Goal: Information Seeking & Learning: Learn about a topic

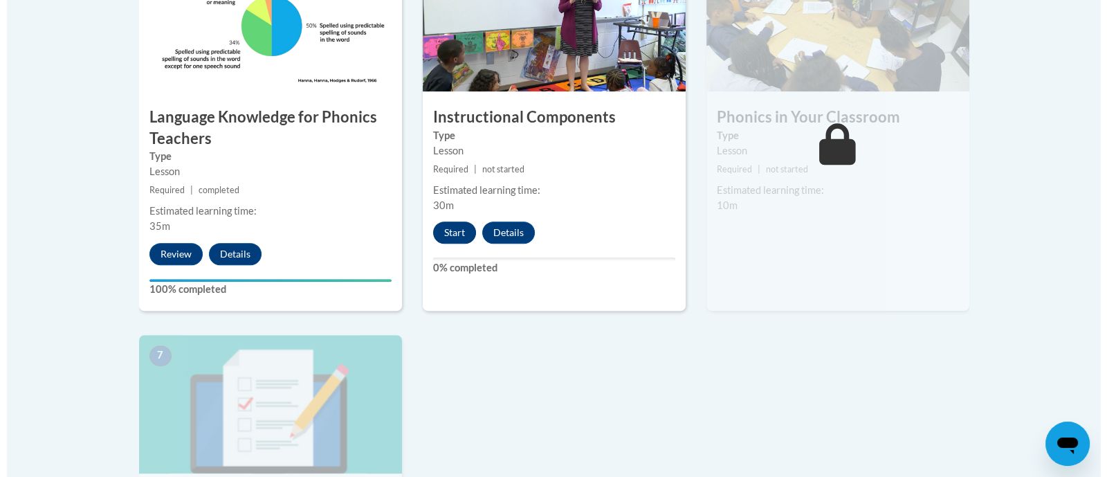
scroll to position [870, 0]
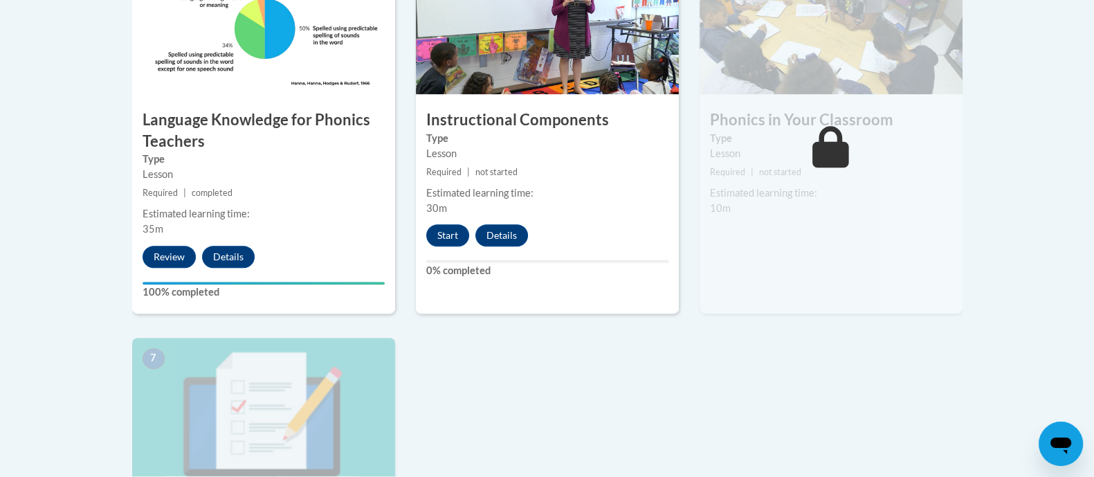
click at [430, 216] on div "5 Instructional Components Type Lesson Required | not started Estimated learnin…" at bounding box center [547, 135] width 263 height 358
click at [441, 224] on button "Start" at bounding box center [447, 235] width 43 height 22
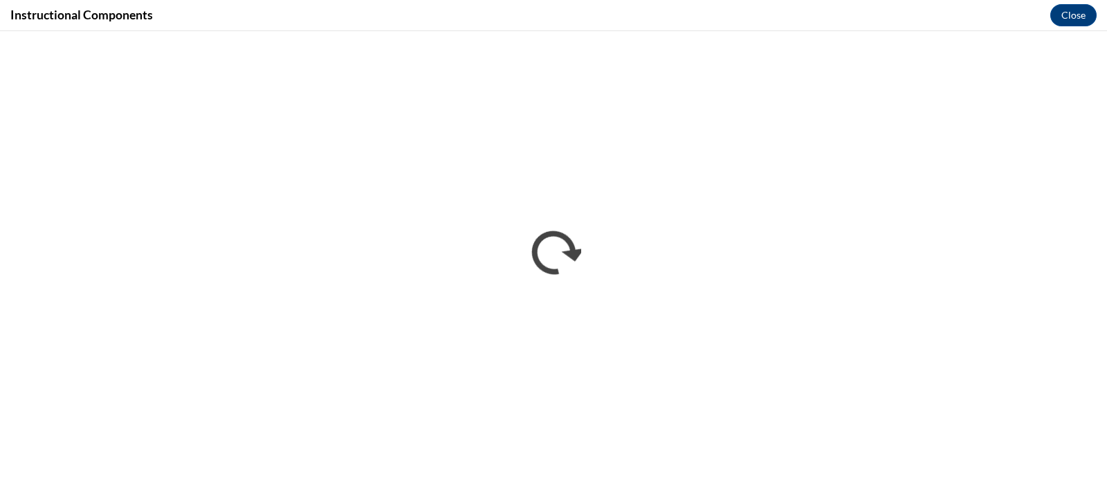
scroll to position [0, 0]
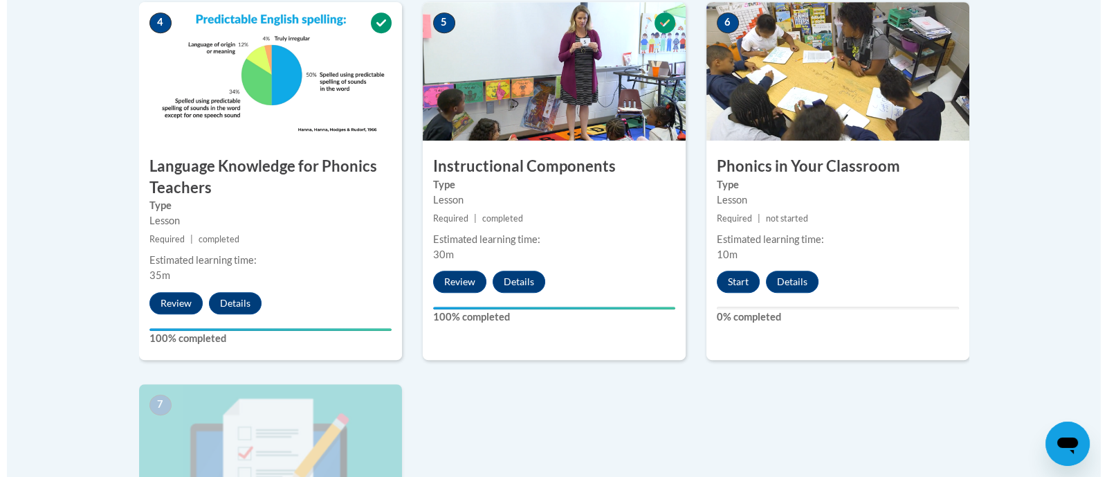
scroll to position [825, 0]
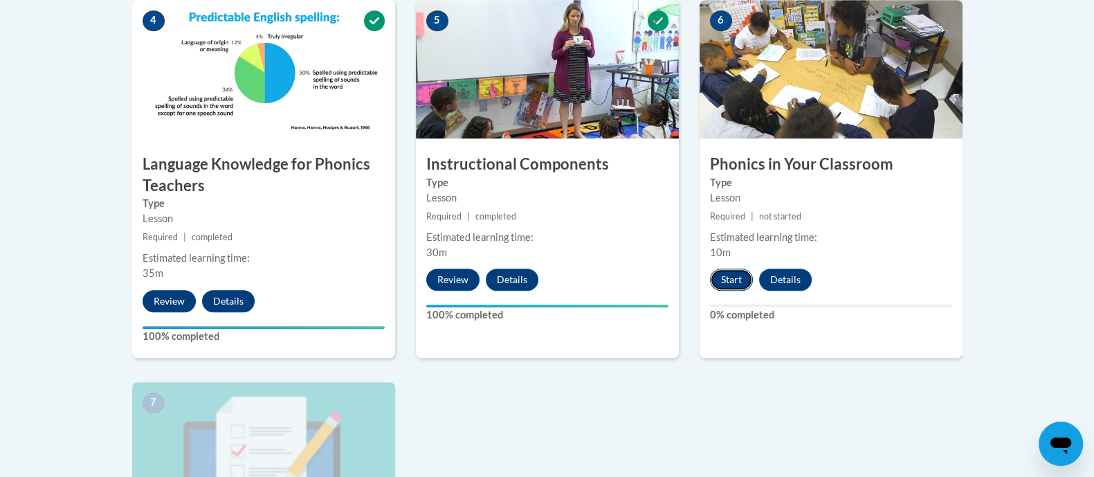
click at [733, 275] on button "Start" at bounding box center [731, 279] width 43 height 22
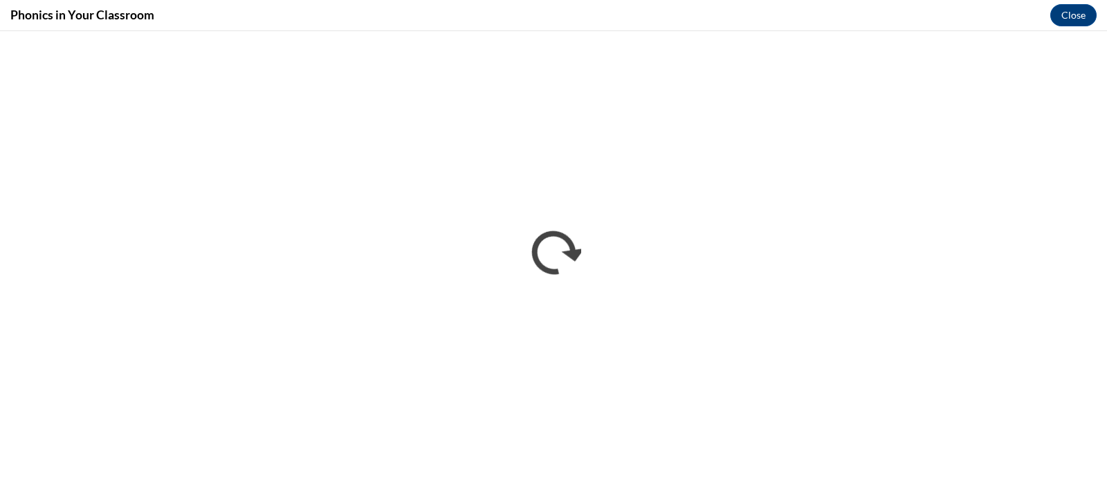
scroll to position [0, 0]
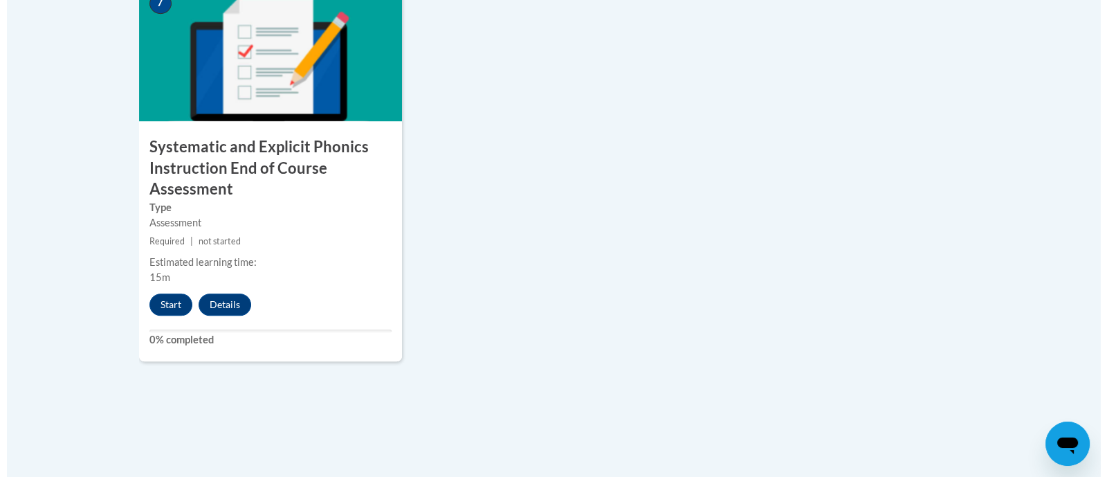
scroll to position [1299, 0]
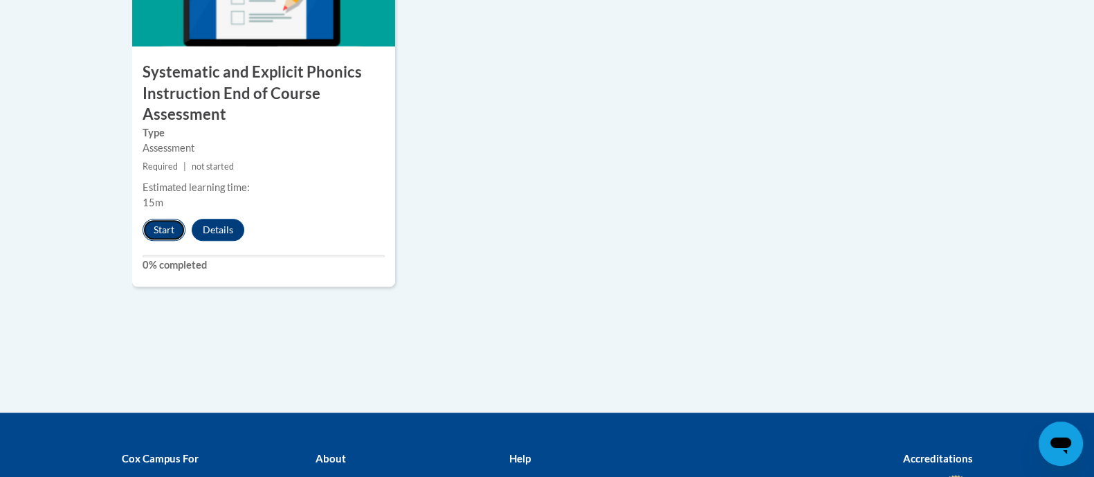
click at [163, 228] on button "Start" at bounding box center [164, 230] width 43 height 22
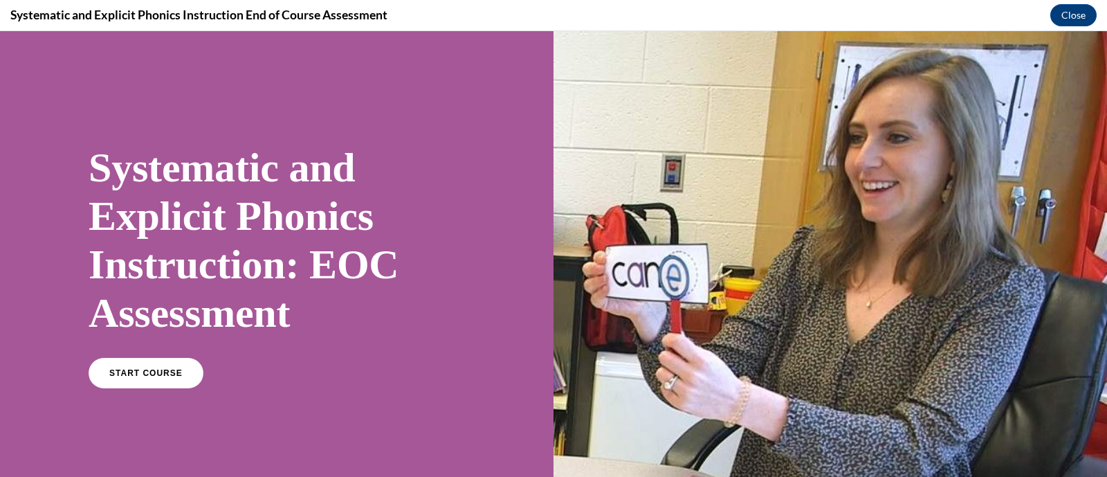
scroll to position [0, 0]
click at [125, 381] on link "START COURSE" at bounding box center [146, 373] width 120 height 32
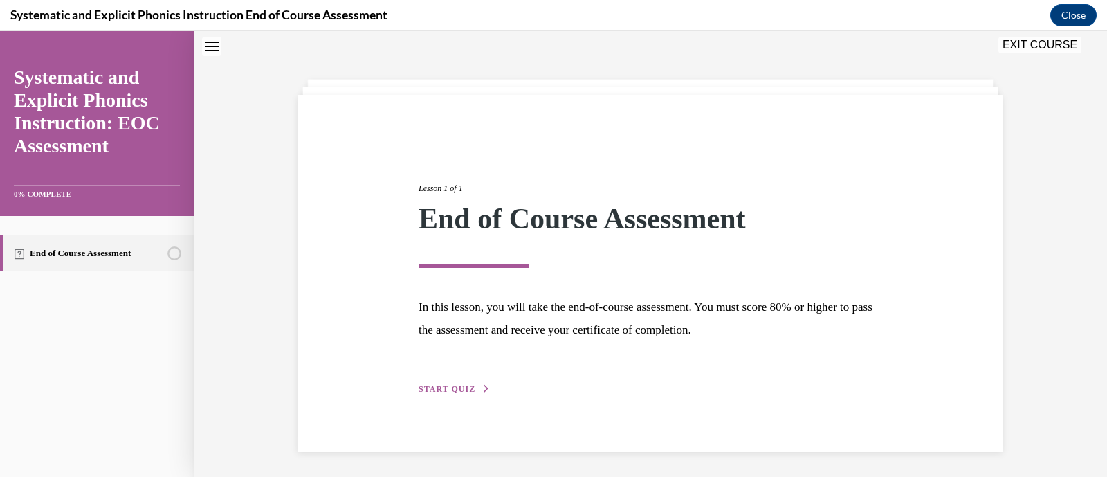
scroll to position [45, 0]
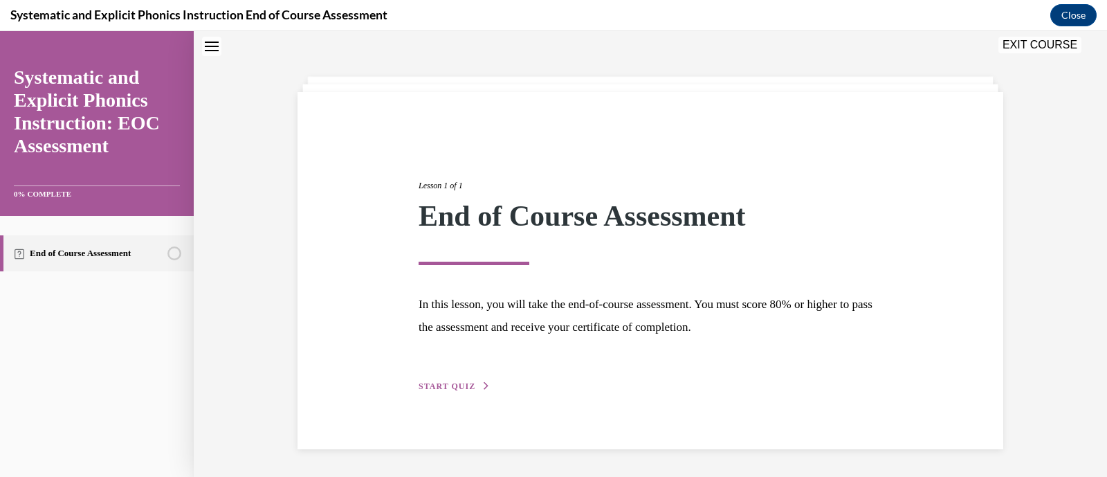
click at [464, 394] on div "Lesson 1 of 1 End of Course Assessment In this lesson, you will take the end-of…" at bounding box center [651, 270] width 706 height 357
click at [450, 383] on span "START QUIZ" at bounding box center [447, 386] width 57 height 10
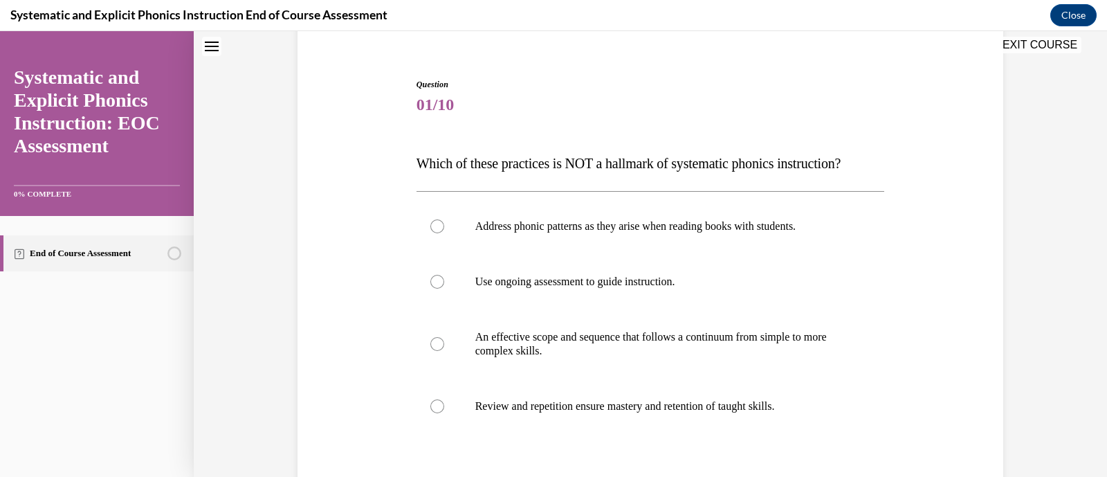
scroll to position [114, 0]
click at [519, 235] on div at bounding box center [651, 226] width 468 height 55
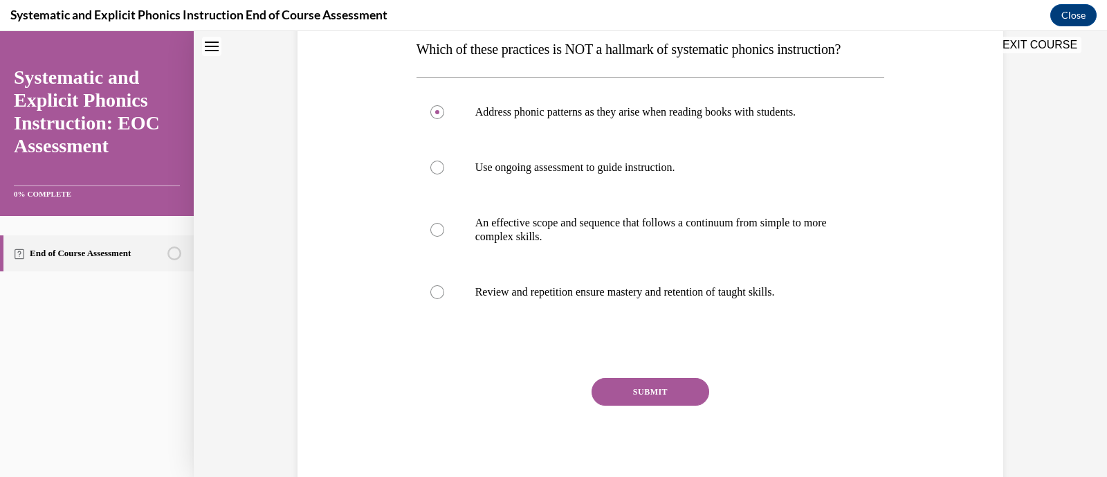
click at [643, 382] on button "SUBMIT" at bounding box center [651, 392] width 118 height 28
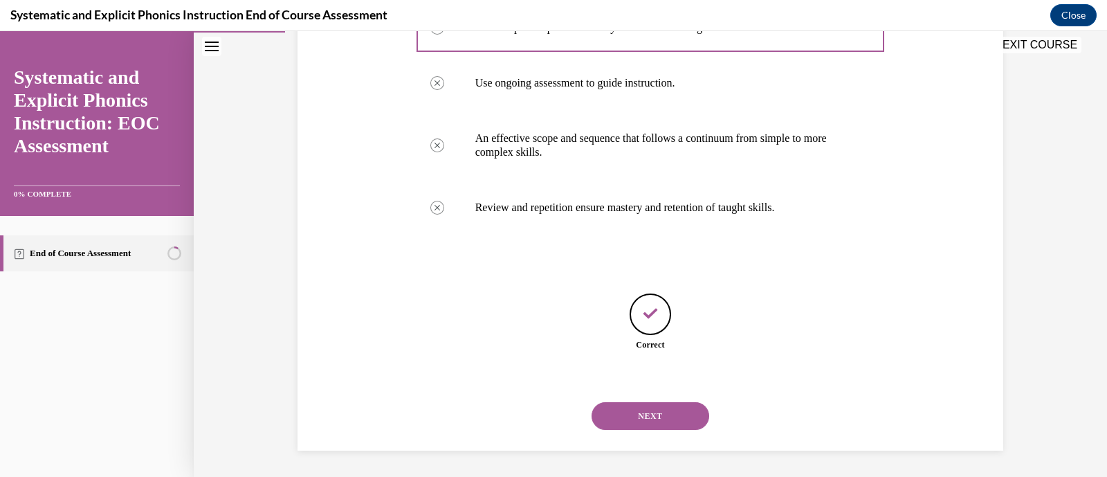
click at [653, 417] on button "NEXT" at bounding box center [651, 416] width 118 height 28
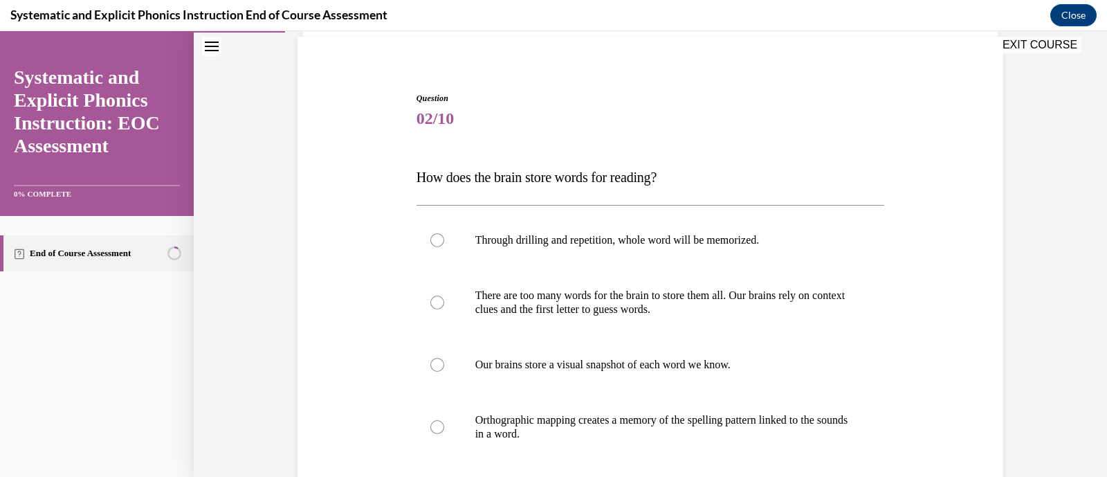
scroll to position [107, 0]
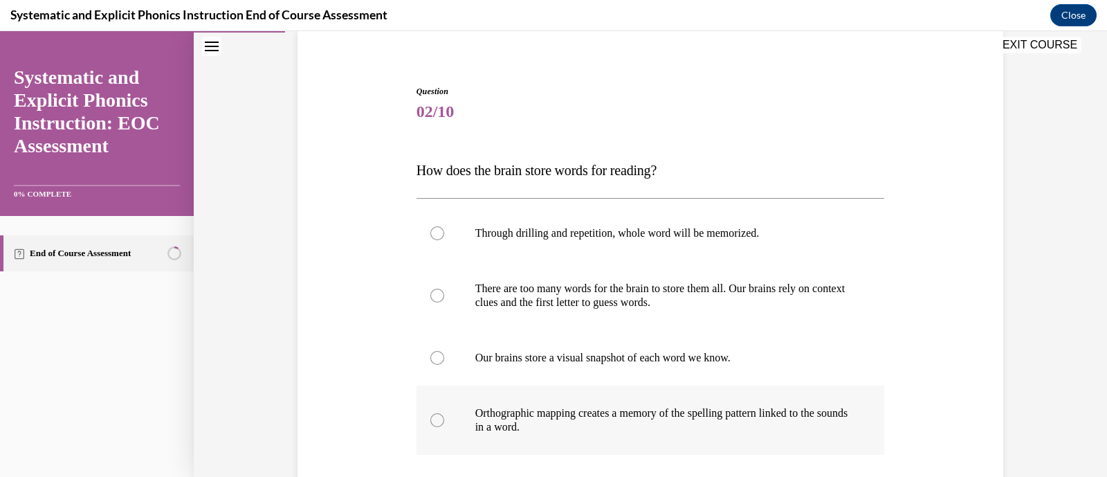
click at [689, 427] on p "Orthographic mapping creates a memory of the spelling pattern linked to the sou…" at bounding box center [662, 420] width 375 height 28
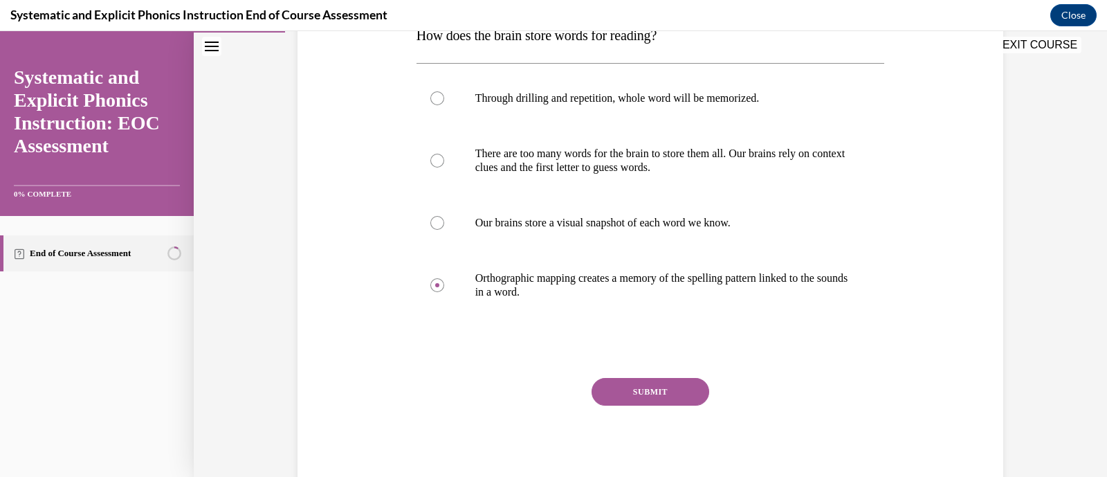
click at [647, 367] on div "Question 02/10 How does the brain store words for reading? Through drilling and…" at bounding box center [651, 220] width 468 height 541
click at [653, 381] on button "SUBMIT" at bounding box center [651, 392] width 118 height 28
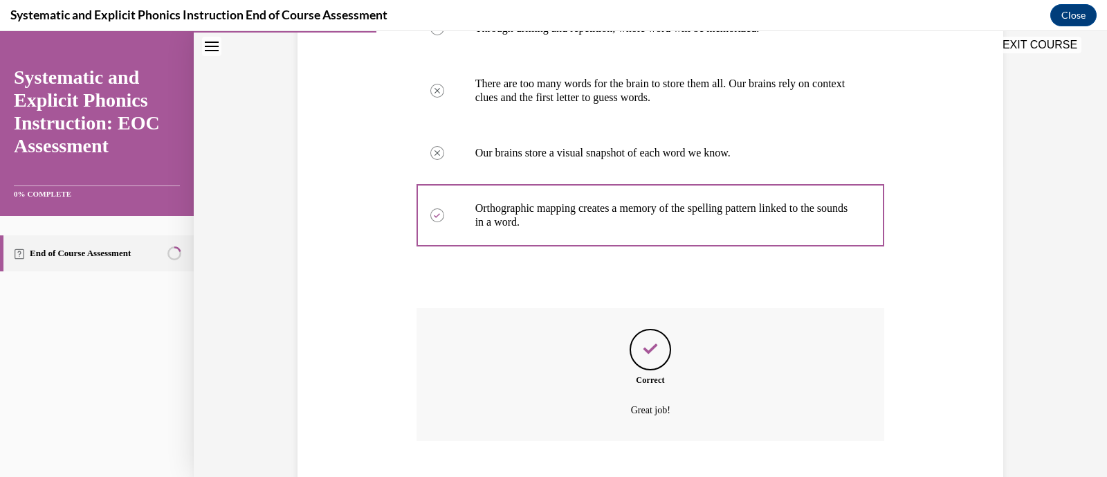
scroll to position [396, 0]
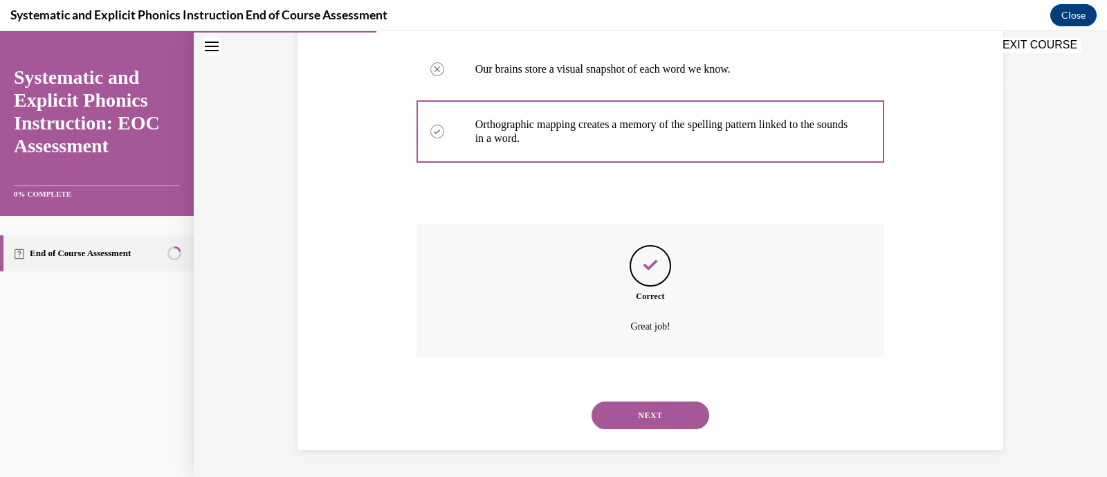
click at [640, 422] on button "NEXT" at bounding box center [651, 415] width 118 height 28
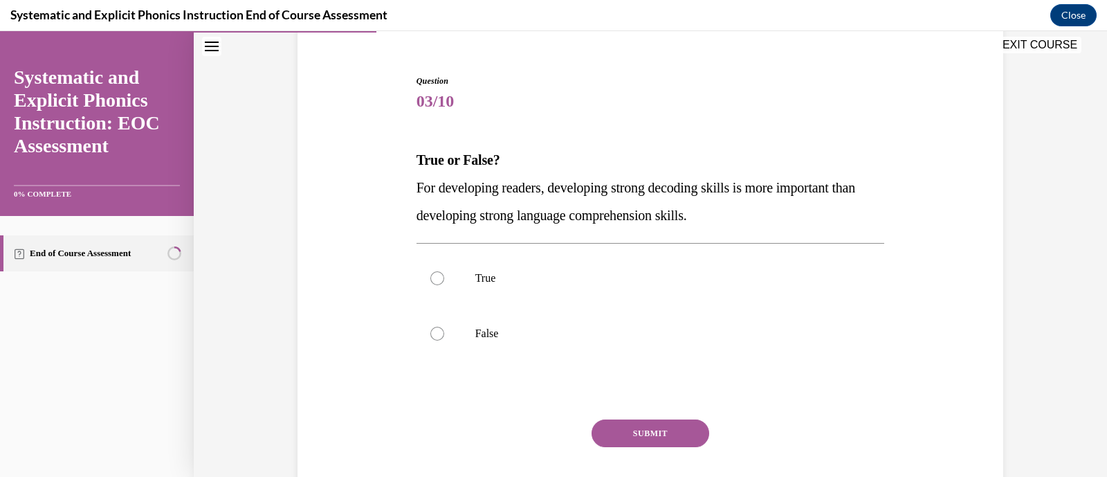
scroll to position [149, 0]
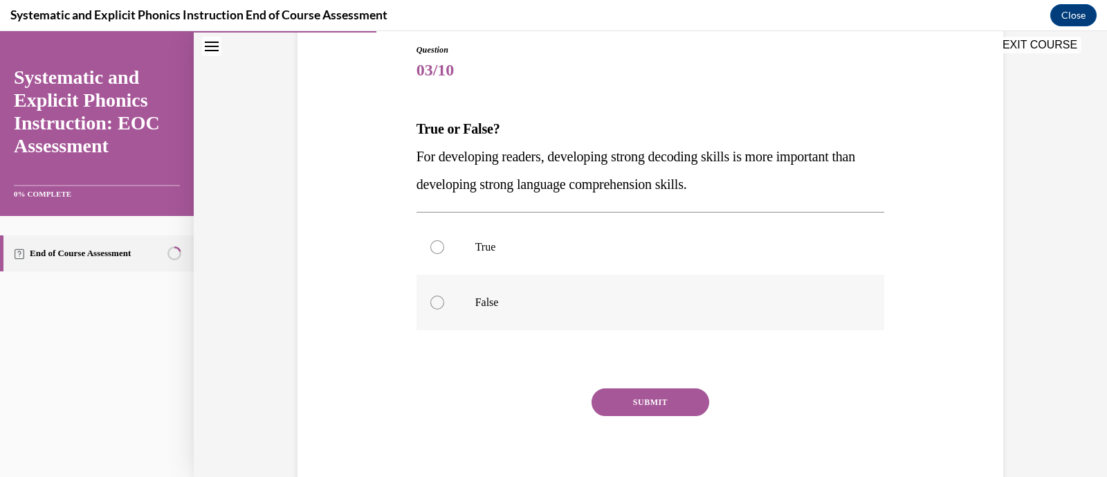
click at [588, 308] on p "False" at bounding box center [662, 302] width 375 height 14
click at [633, 401] on button "SUBMIT" at bounding box center [651, 402] width 118 height 28
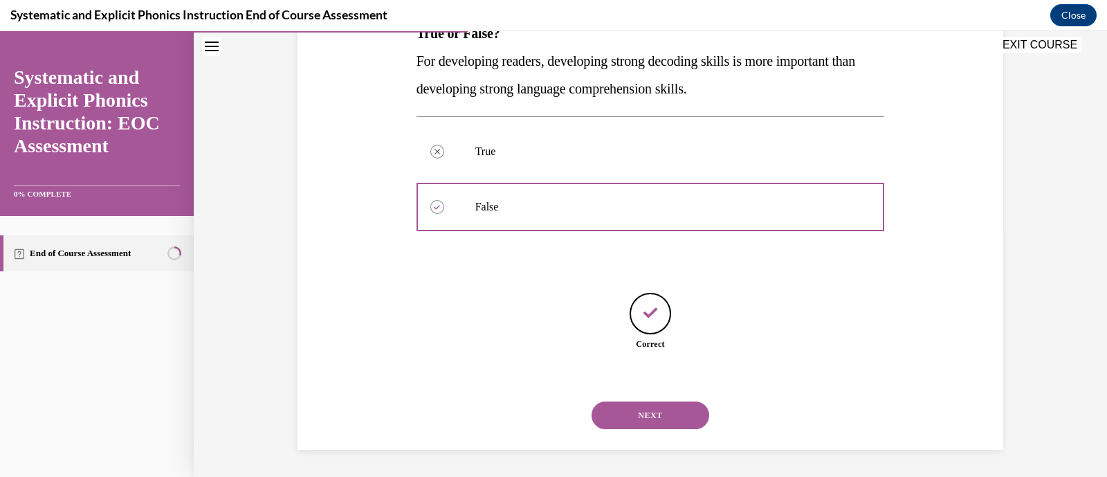
click at [648, 413] on button "NEXT" at bounding box center [651, 415] width 118 height 28
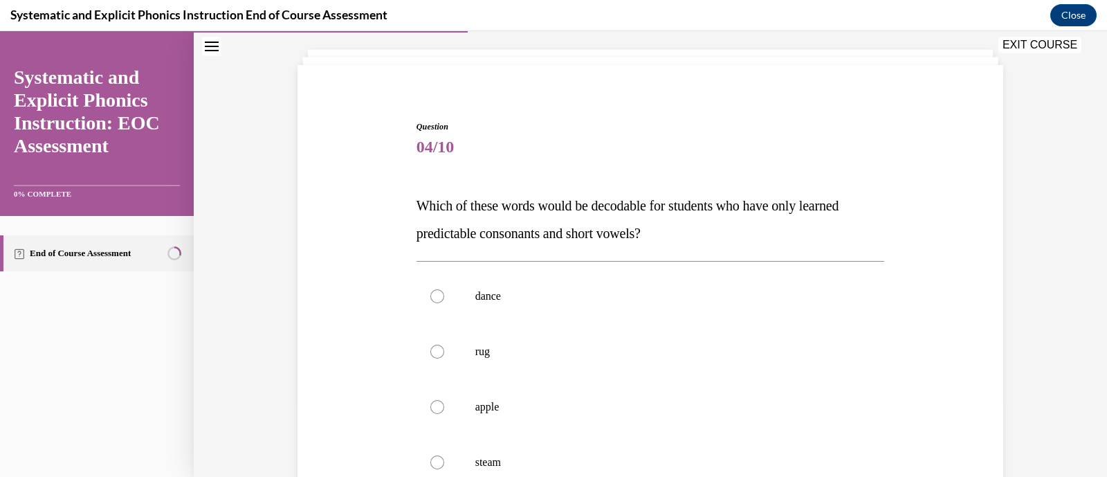
scroll to position [106, 0]
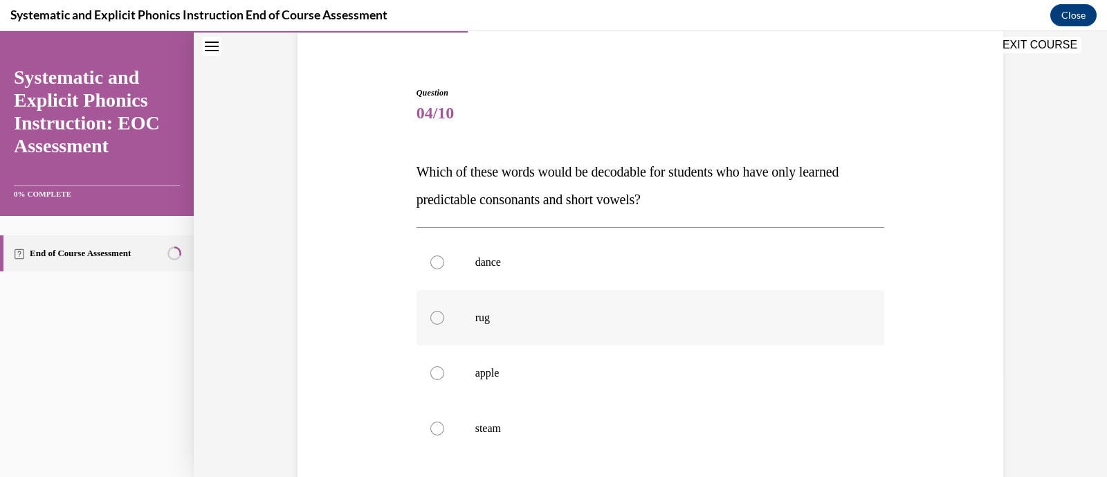
click at [686, 312] on p "rug" at bounding box center [662, 318] width 375 height 14
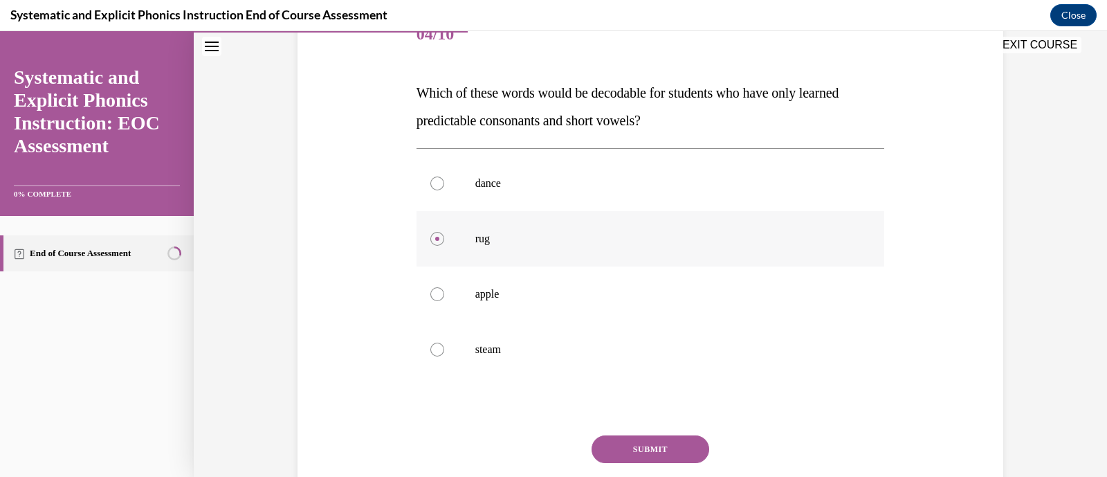
scroll to position [192, 0]
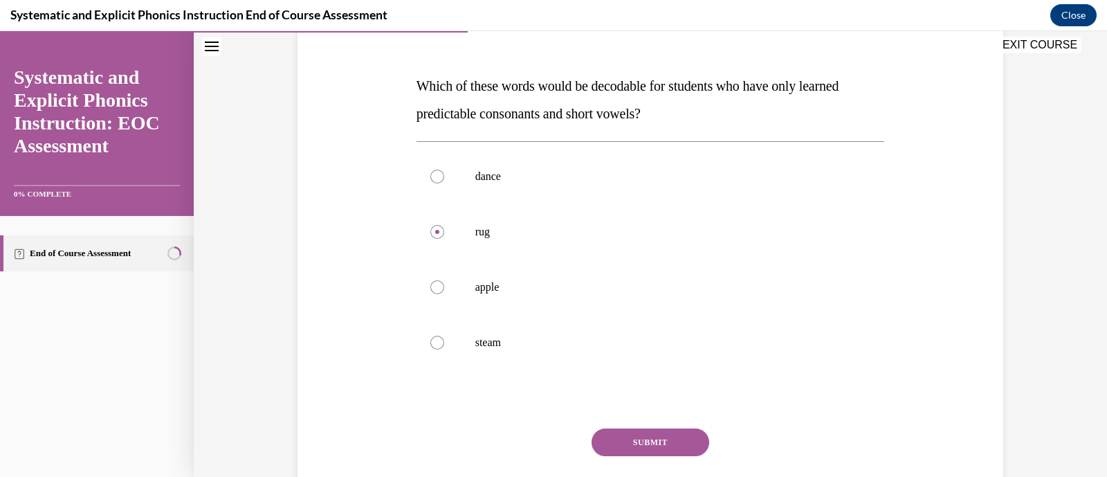
click at [637, 438] on button "SUBMIT" at bounding box center [651, 442] width 118 height 28
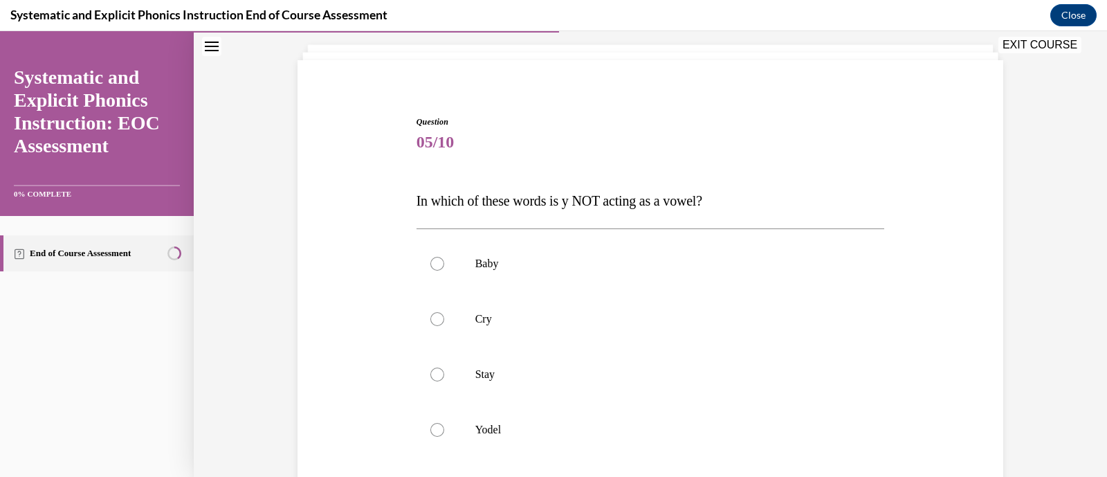
scroll to position [82, 0]
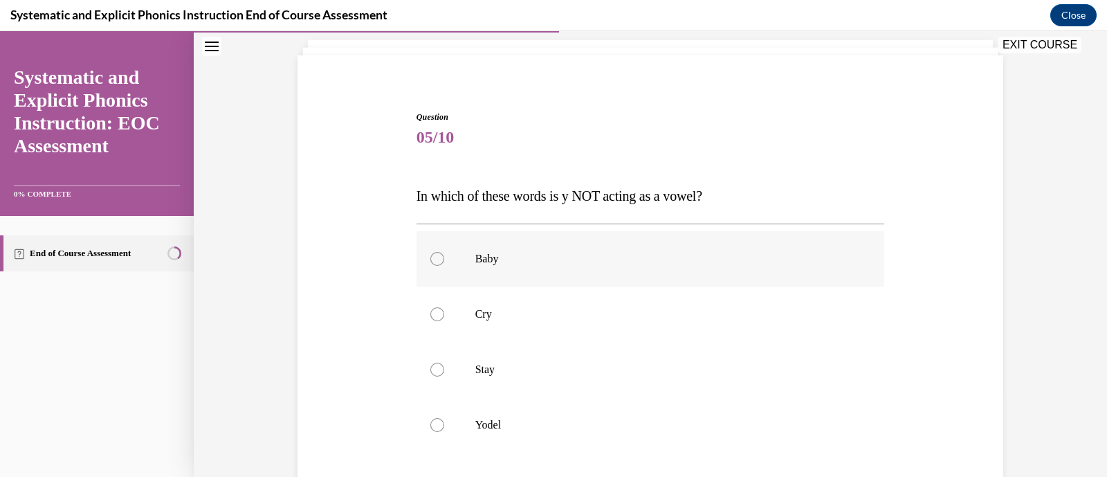
click at [650, 264] on p "Baby" at bounding box center [662, 259] width 375 height 14
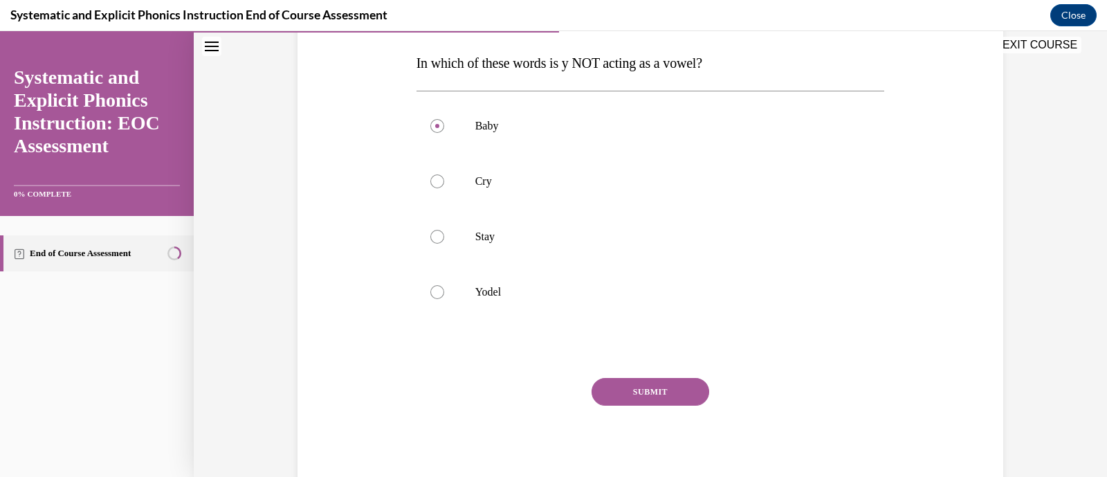
click at [641, 390] on button "SUBMIT" at bounding box center [651, 392] width 118 height 28
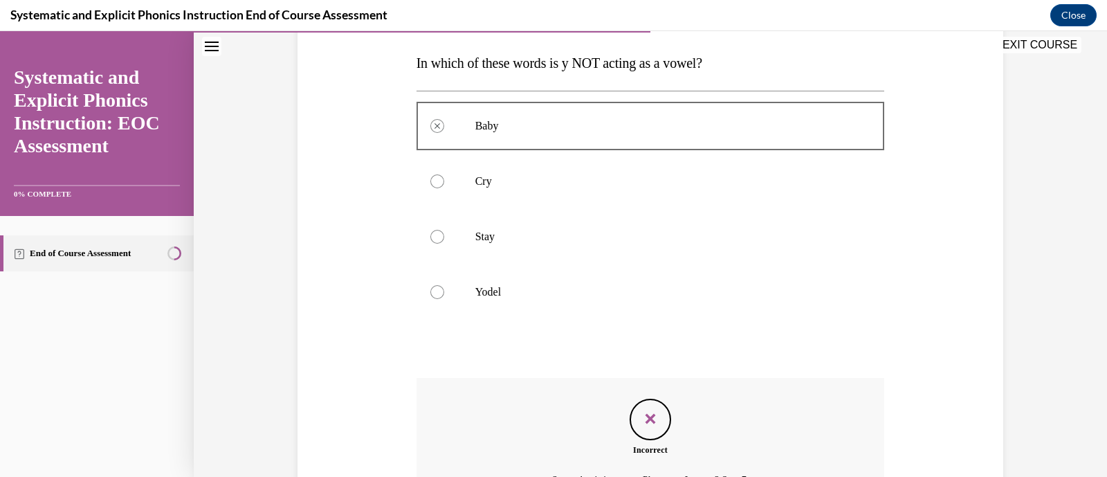
scroll to position [235, 0]
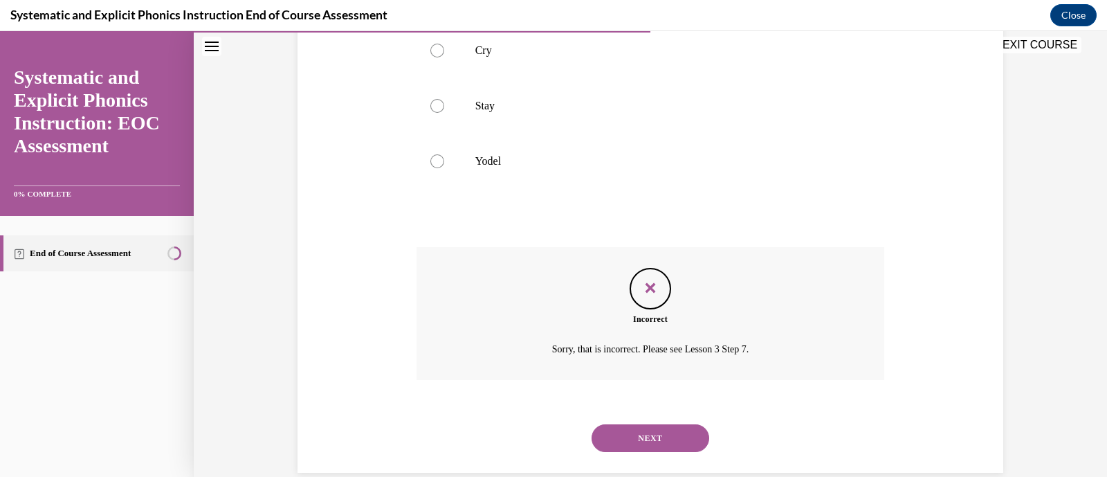
click at [638, 424] on button "NEXT" at bounding box center [651, 438] width 118 height 28
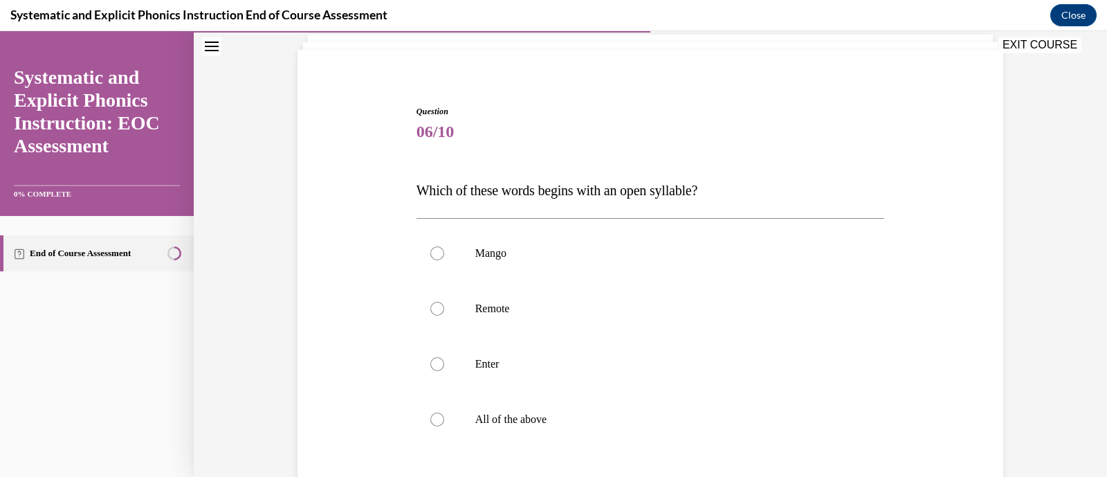
scroll to position [90, 0]
click at [623, 382] on div at bounding box center [651, 360] width 468 height 55
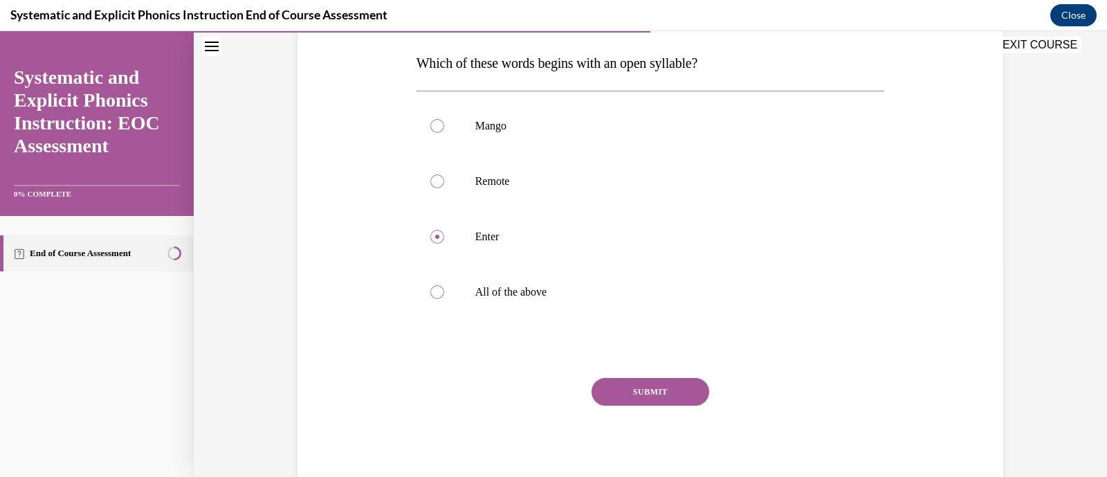
click at [625, 392] on button "SUBMIT" at bounding box center [651, 392] width 118 height 28
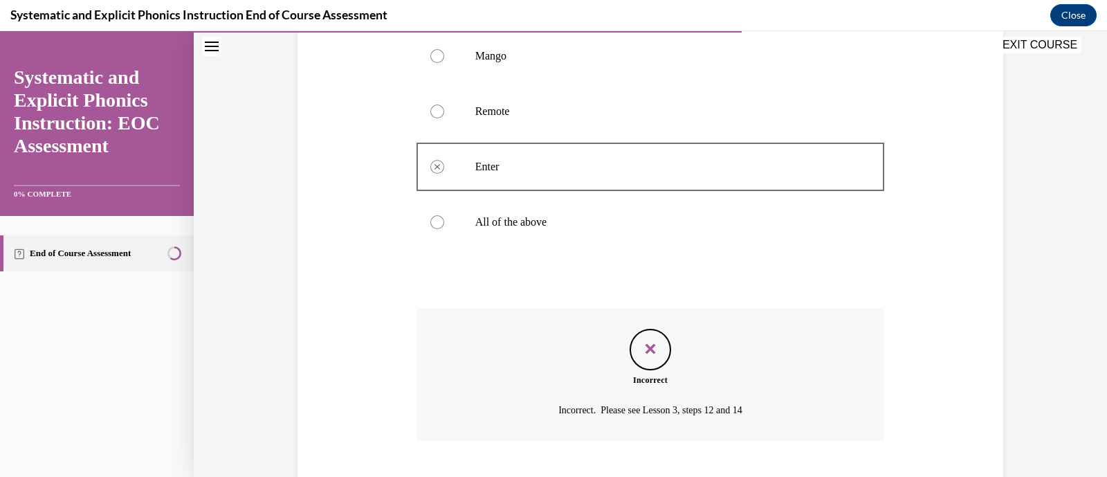
scroll to position [301, 0]
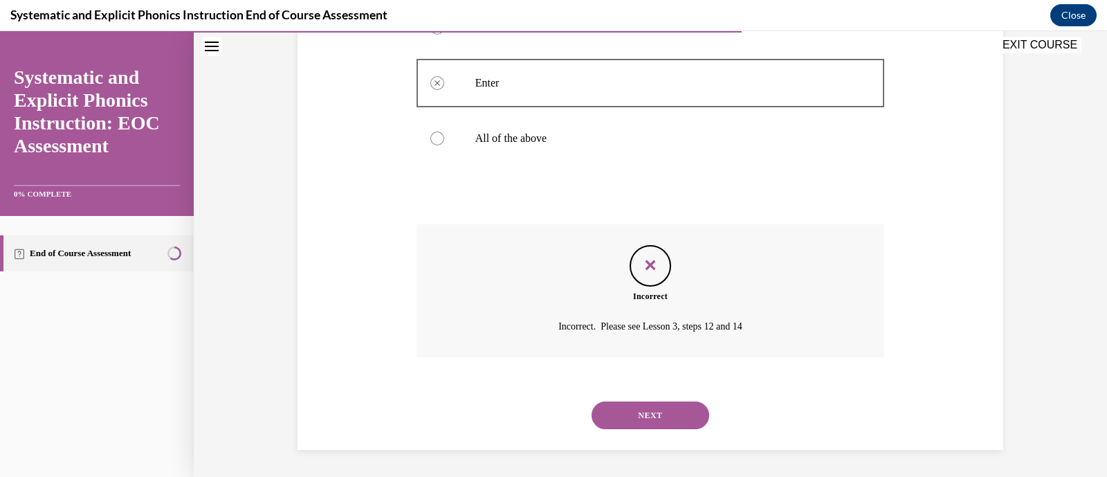
click at [633, 408] on button "NEXT" at bounding box center [651, 415] width 118 height 28
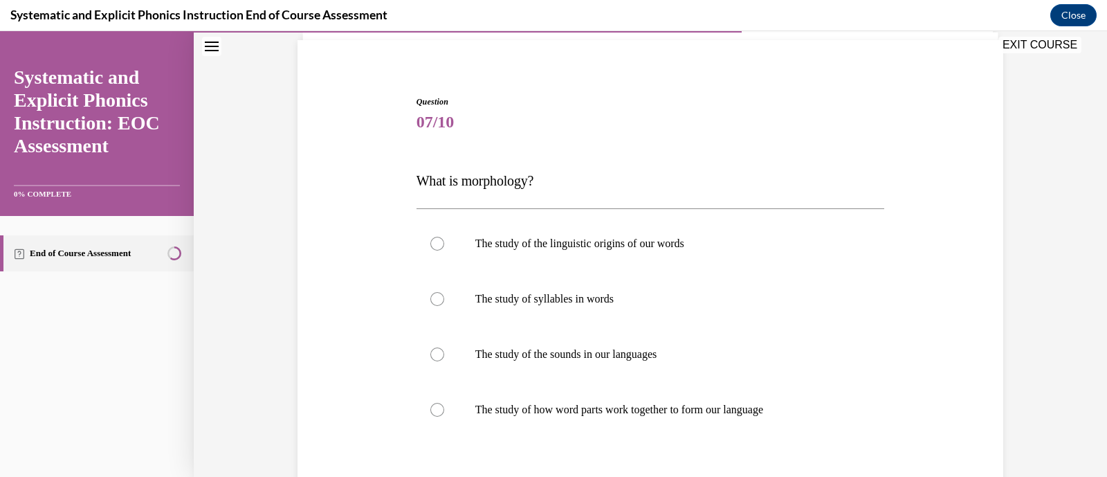
scroll to position [100, 0]
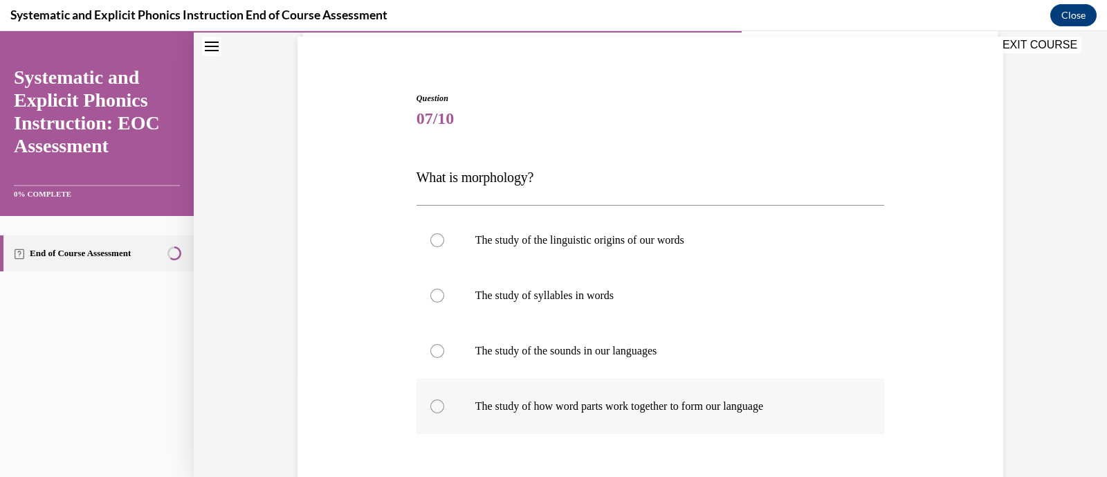
click at [772, 399] on p "The study of how word parts work together to form our language" at bounding box center [662, 406] width 375 height 14
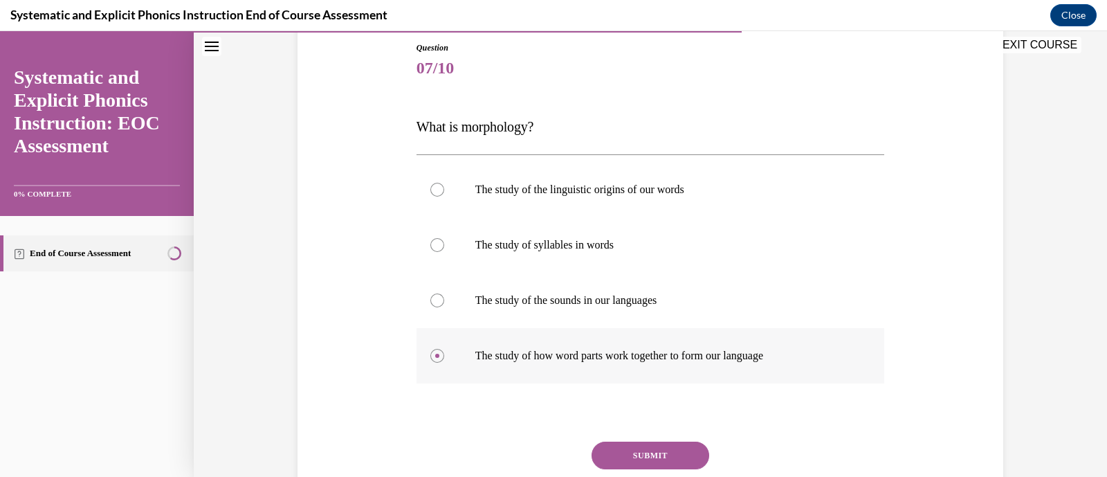
scroll to position [171, 0]
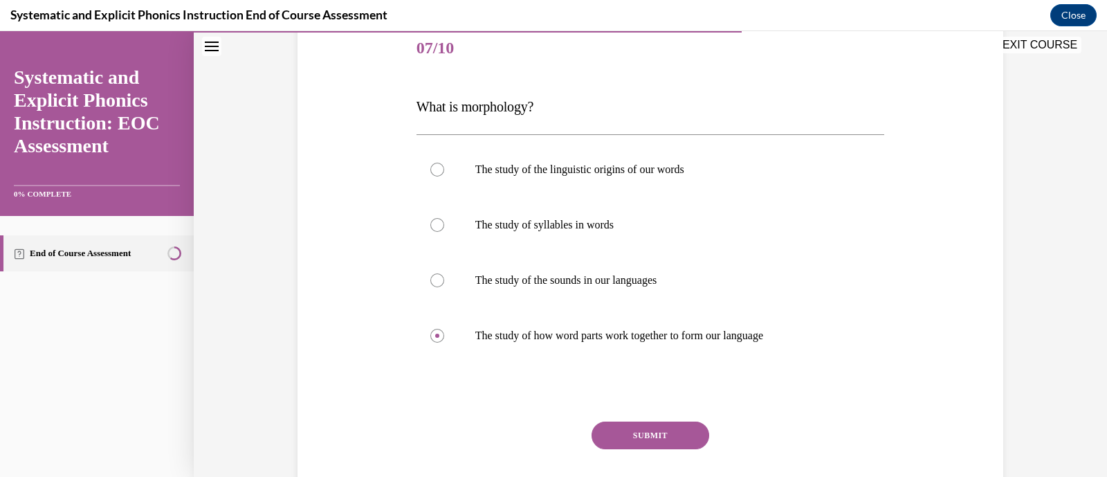
click at [642, 422] on button "SUBMIT" at bounding box center [651, 435] width 118 height 28
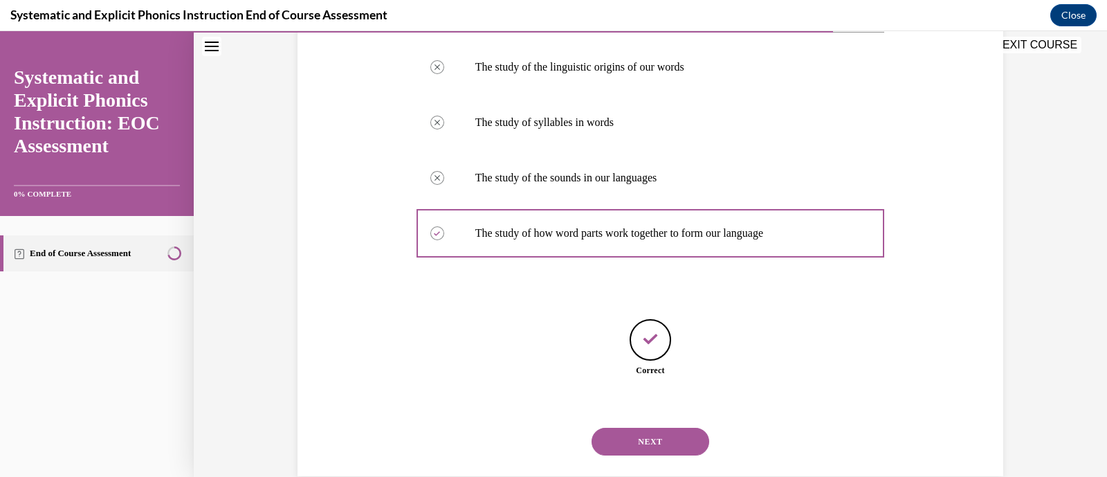
scroll to position [275, 0]
click at [641, 431] on button "NEXT" at bounding box center [651, 440] width 118 height 28
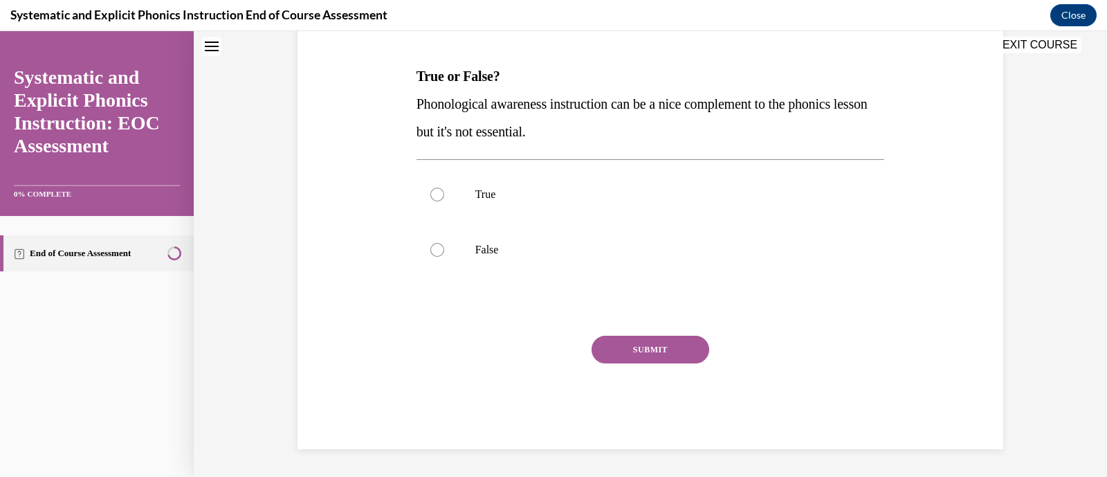
scroll to position [42, 0]
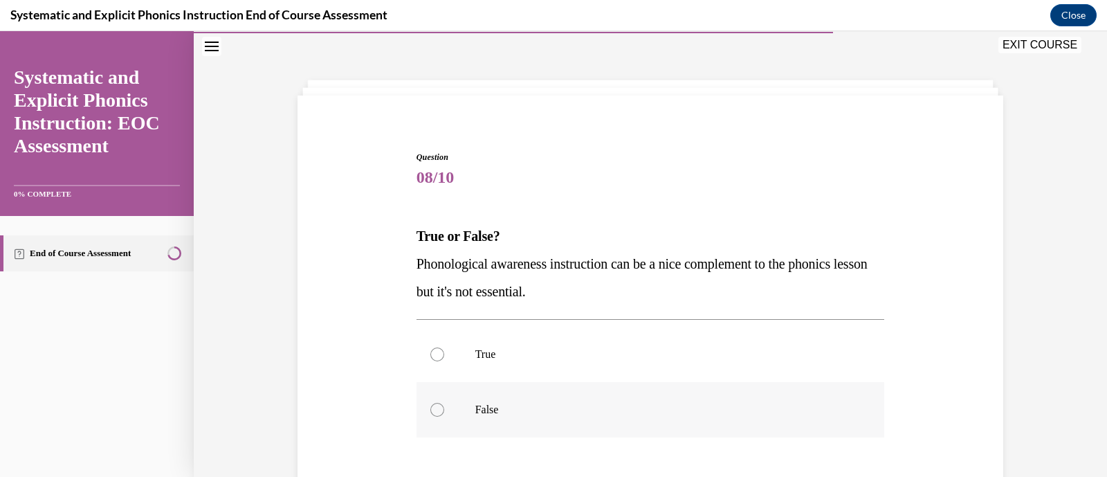
click at [581, 403] on p "False" at bounding box center [662, 410] width 375 height 14
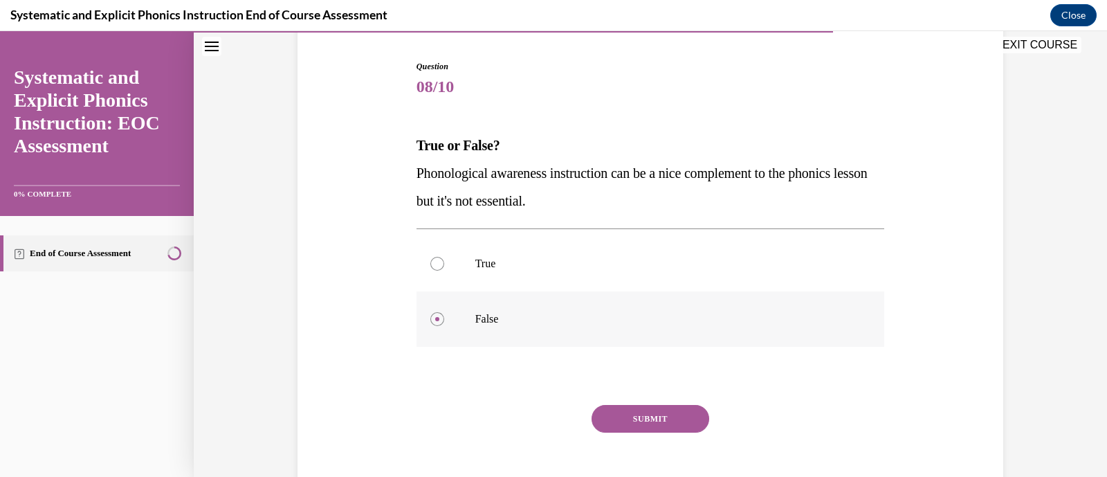
scroll to position [134, 0]
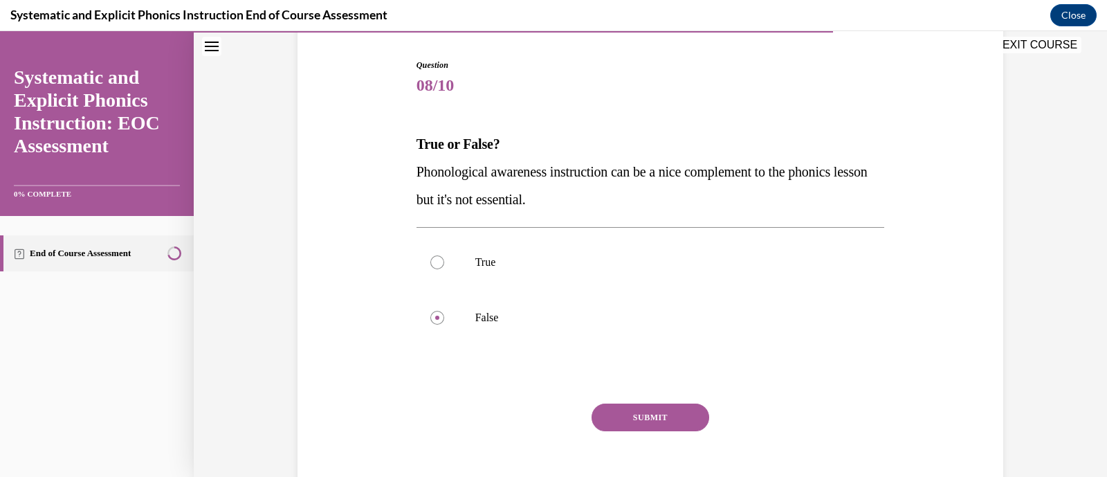
click at [630, 421] on button "SUBMIT" at bounding box center [651, 417] width 118 height 28
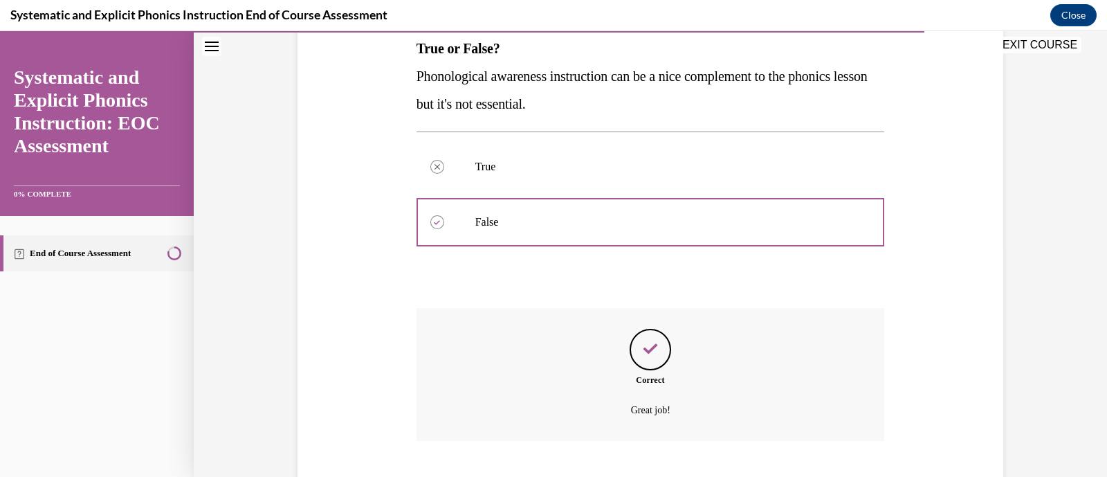
scroll to position [238, 0]
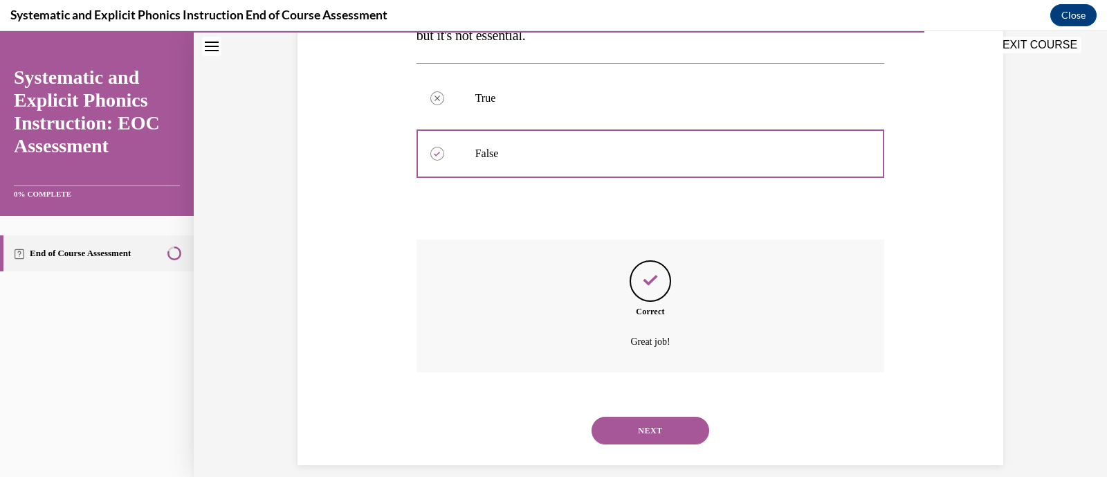
click at [640, 432] on button "NEXT" at bounding box center [651, 431] width 118 height 28
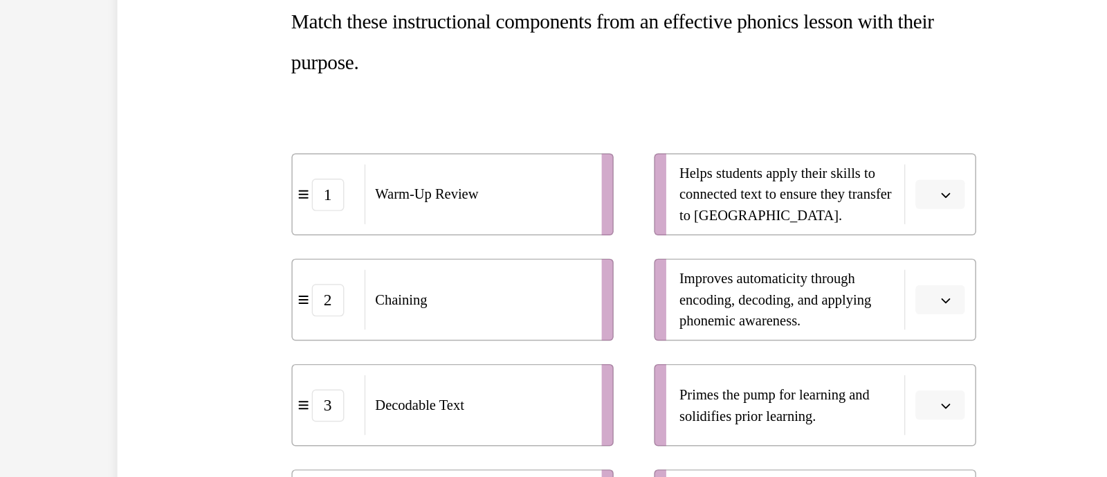
scroll to position [1299, 0]
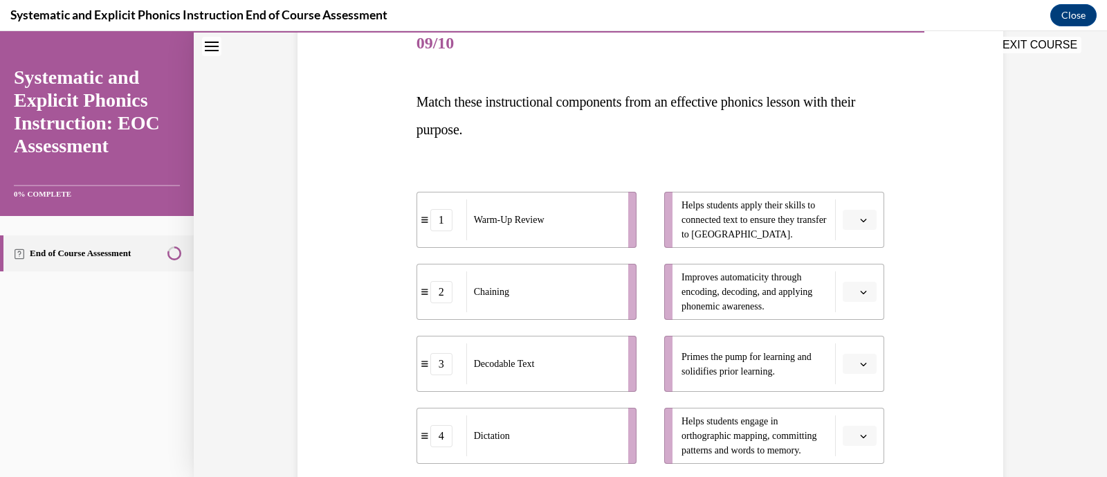
click at [847, 354] on button "button" at bounding box center [860, 364] width 34 height 21
click at [855, 249] on div "1" at bounding box center [851, 250] width 35 height 28
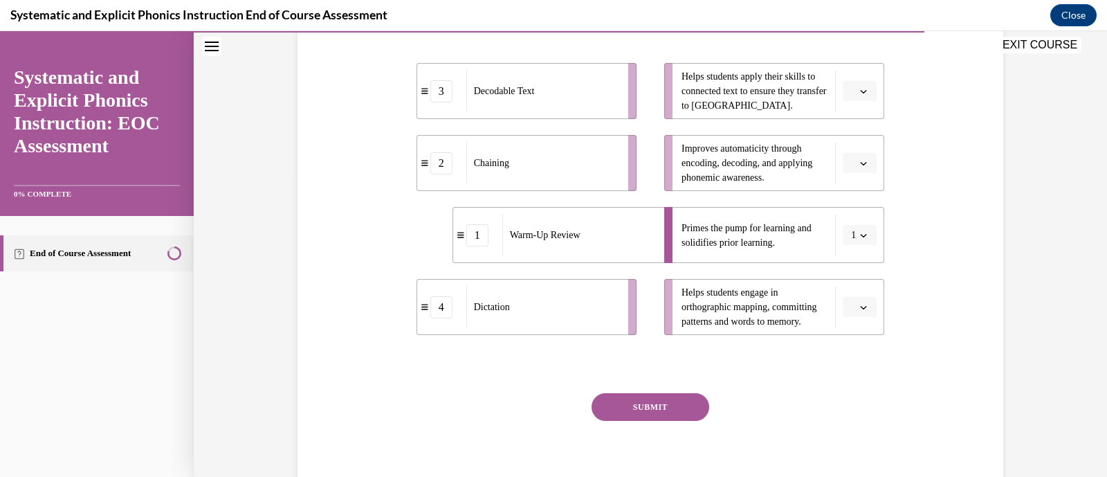
scroll to position [303, 0]
click at [861, 307] on span "button" at bounding box center [864, 309] width 10 height 10
click at [840, 450] on div "4" at bounding box center [851, 450] width 35 height 28
click at [860, 92] on icon "button" at bounding box center [863, 92] width 7 height 7
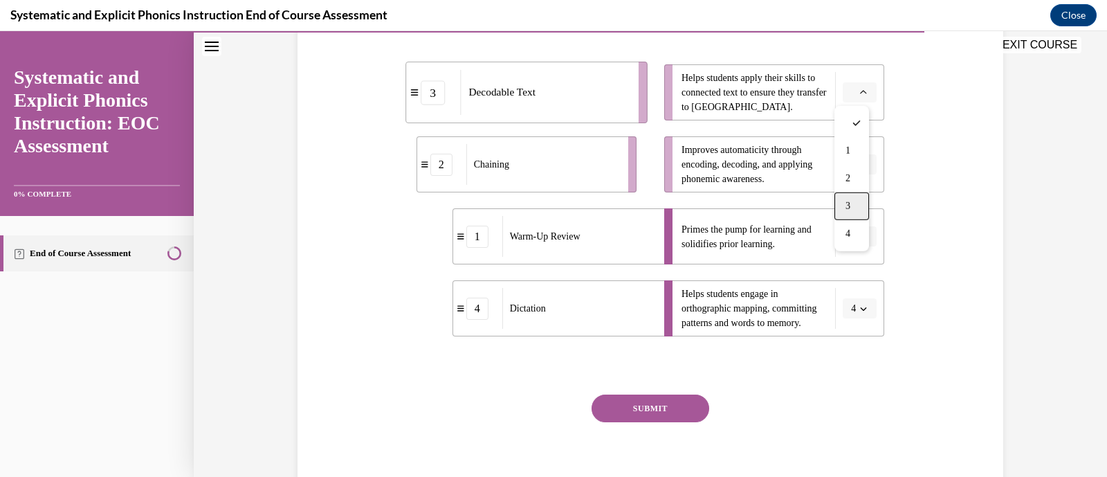
click at [857, 210] on div "3" at bounding box center [851, 206] width 35 height 28
click at [860, 161] on icon "button" at bounding box center [863, 164] width 7 height 7
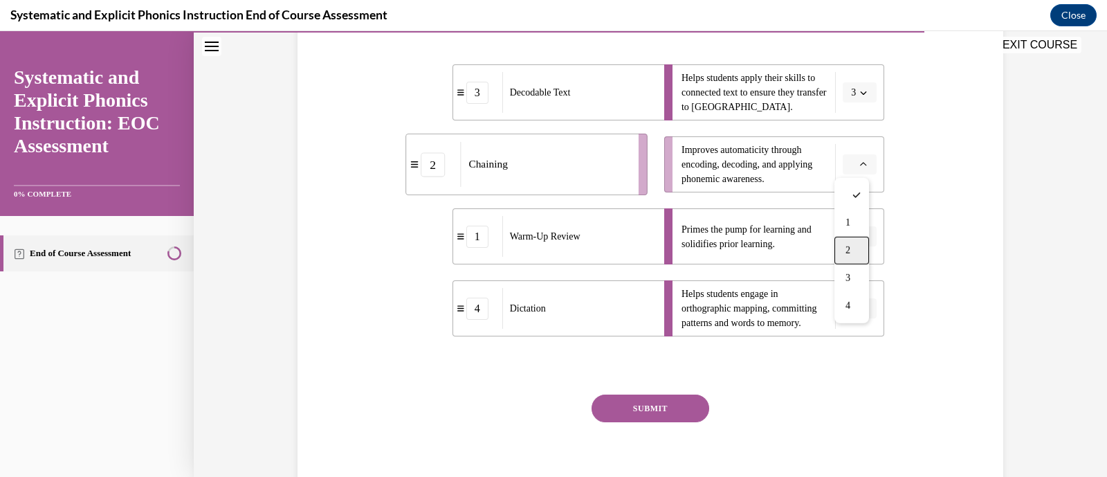
click at [857, 240] on div "2" at bounding box center [851, 251] width 35 height 28
click at [643, 421] on button "SUBMIT" at bounding box center [651, 408] width 118 height 28
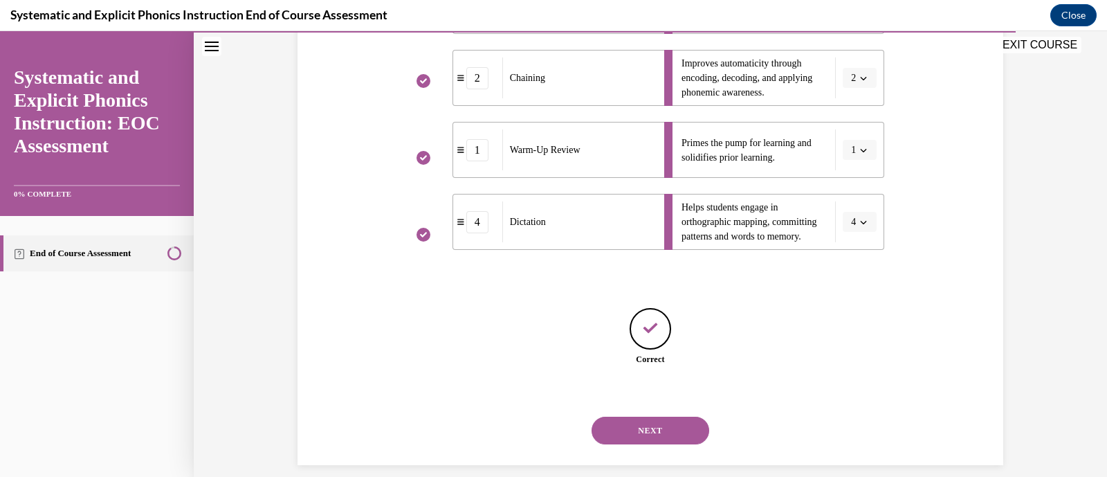
click at [653, 421] on button "NEXT" at bounding box center [651, 431] width 118 height 28
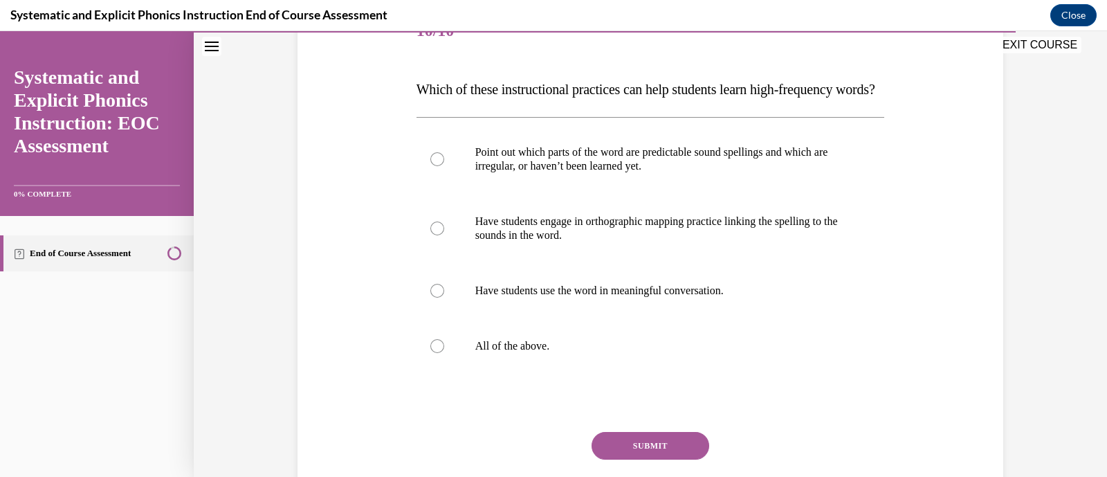
scroll to position [189, 0]
click at [629, 352] on p "All of the above." at bounding box center [662, 345] width 375 height 14
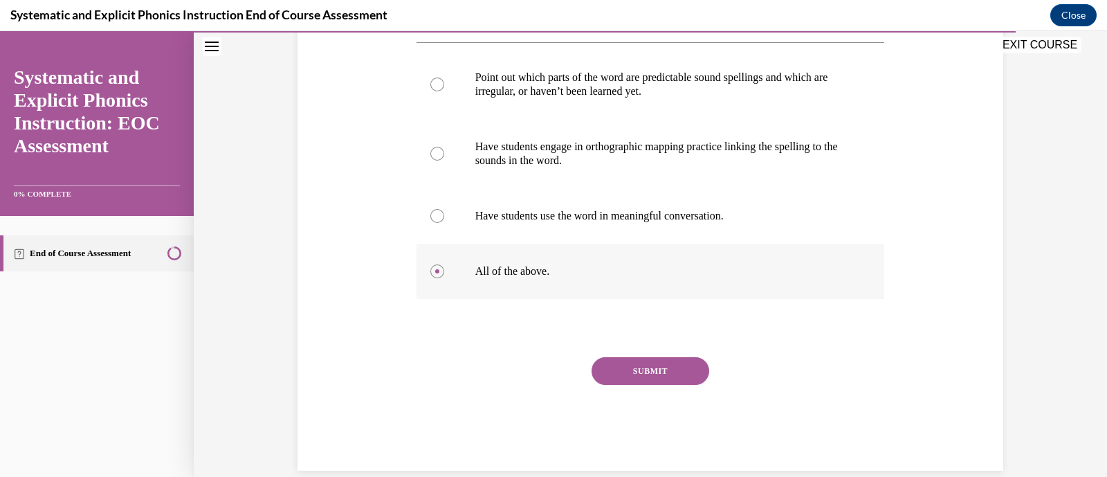
scroll to position [264, 0]
click at [650, 383] on button "SUBMIT" at bounding box center [651, 370] width 118 height 28
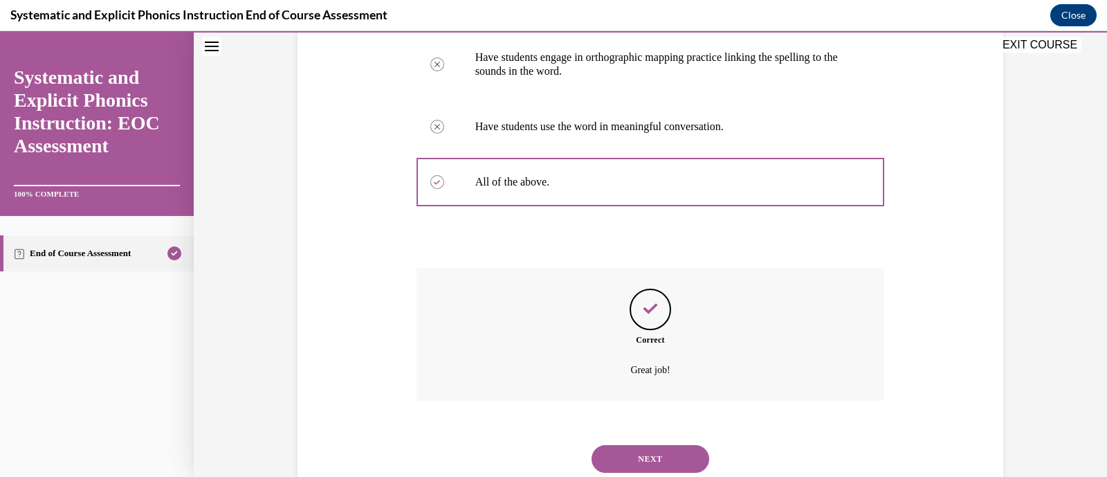
scroll to position [423, 0]
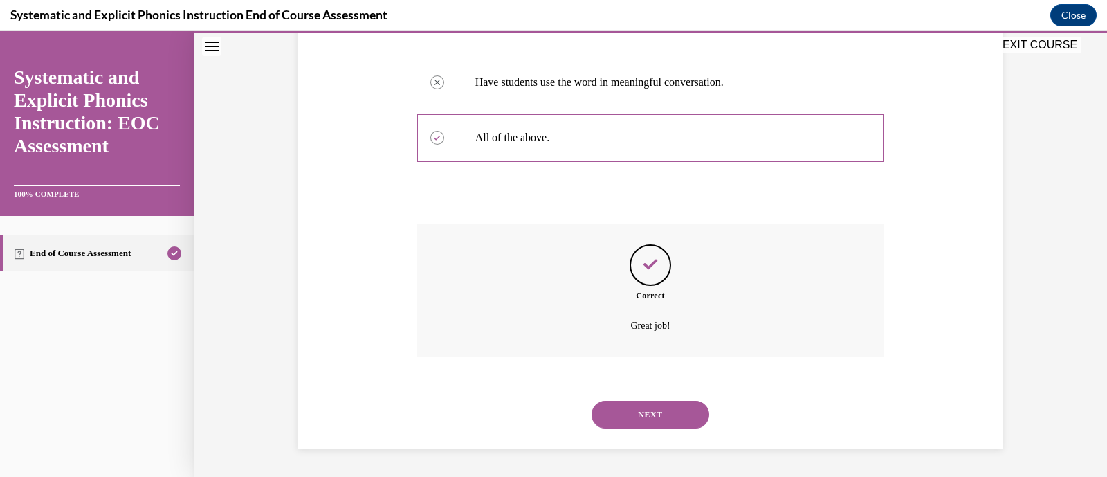
click at [677, 403] on button "NEXT" at bounding box center [651, 415] width 118 height 28
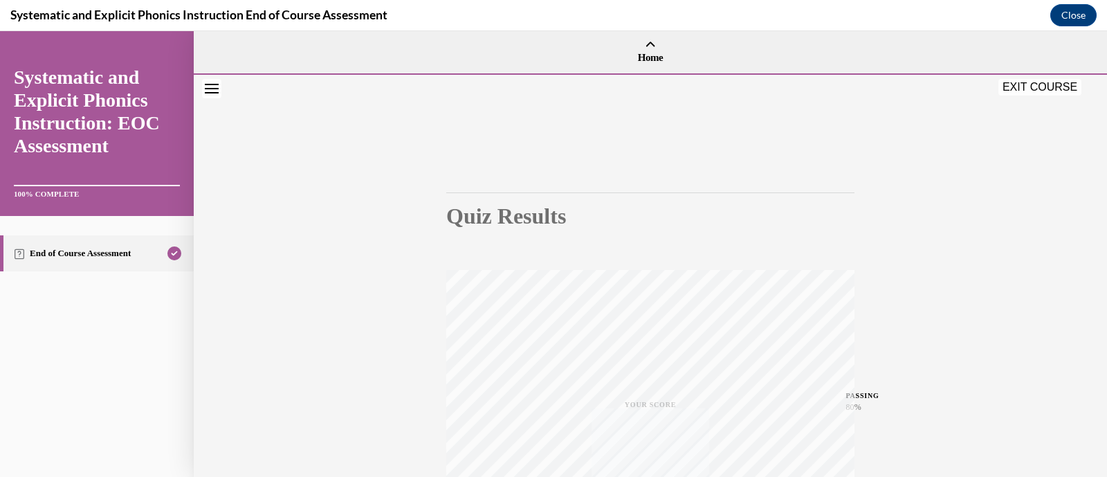
scroll to position [263, 0]
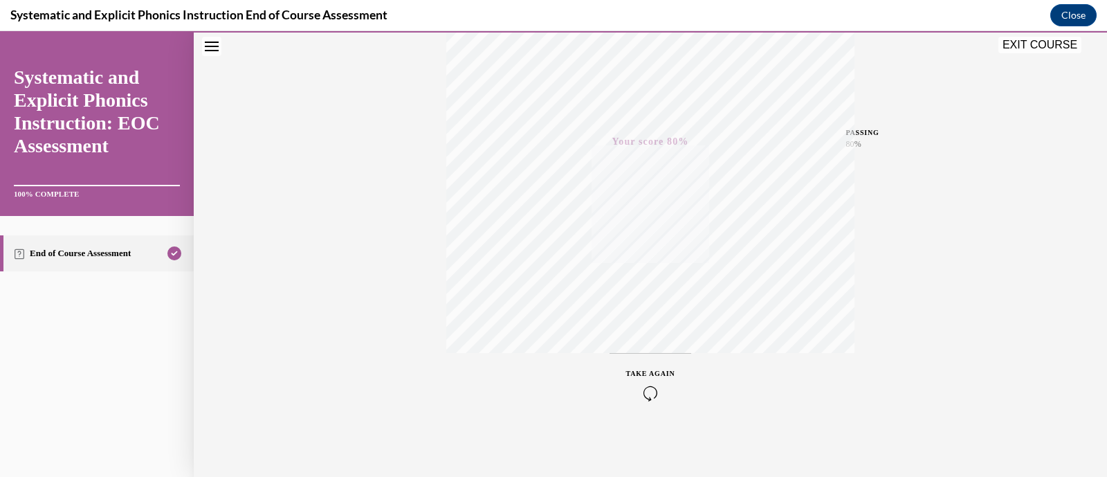
click at [1035, 53] on button "EXIT COURSE" at bounding box center [1039, 45] width 83 height 17
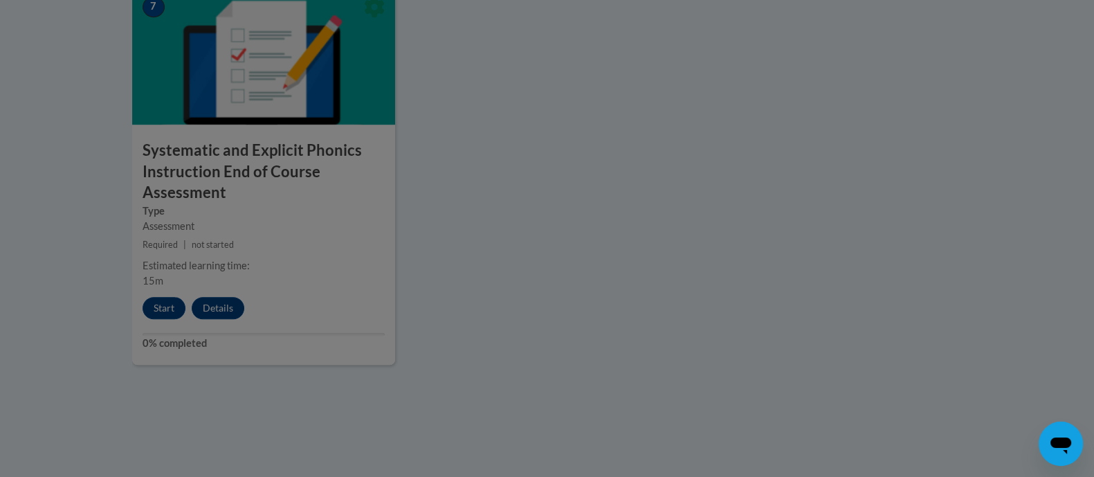
scroll to position [1220, 0]
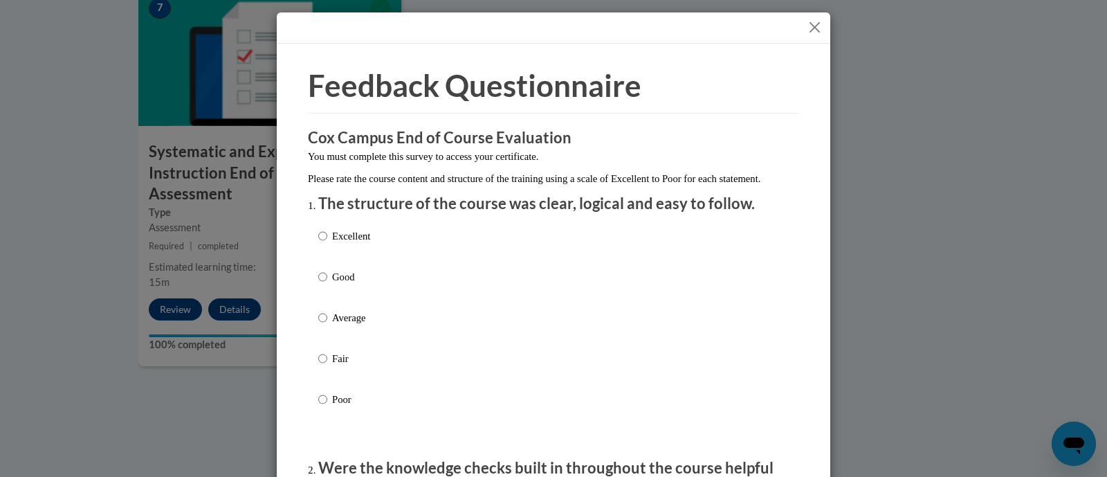
click at [811, 24] on button "Close" at bounding box center [814, 27] width 17 height 17
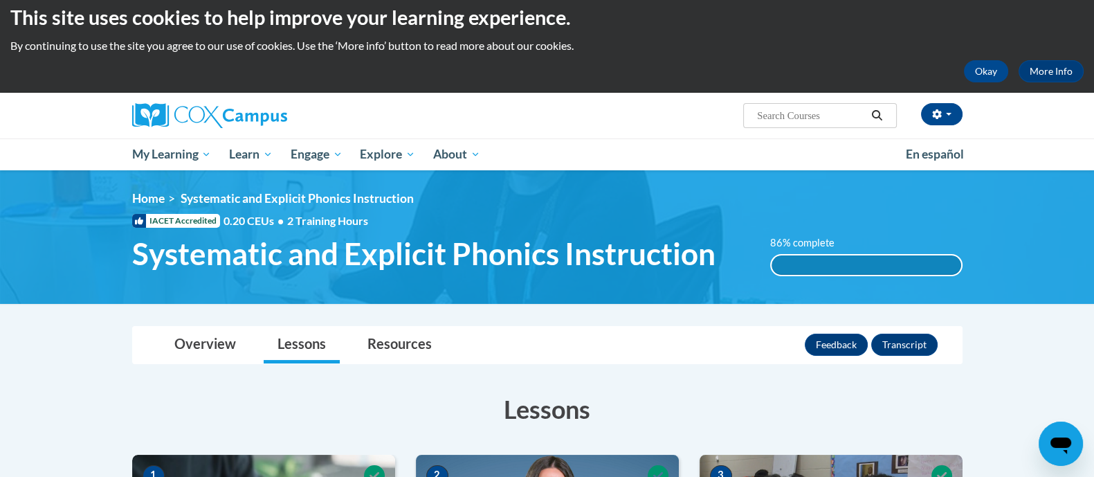
scroll to position [0, 0]
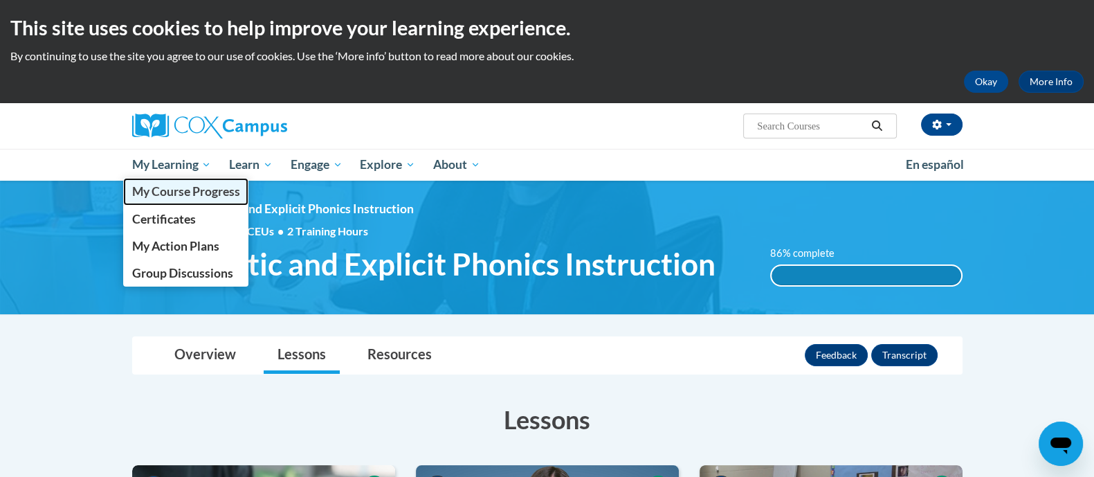
click at [186, 195] on span "My Course Progress" at bounding box center [185, 191] width 108 height 15
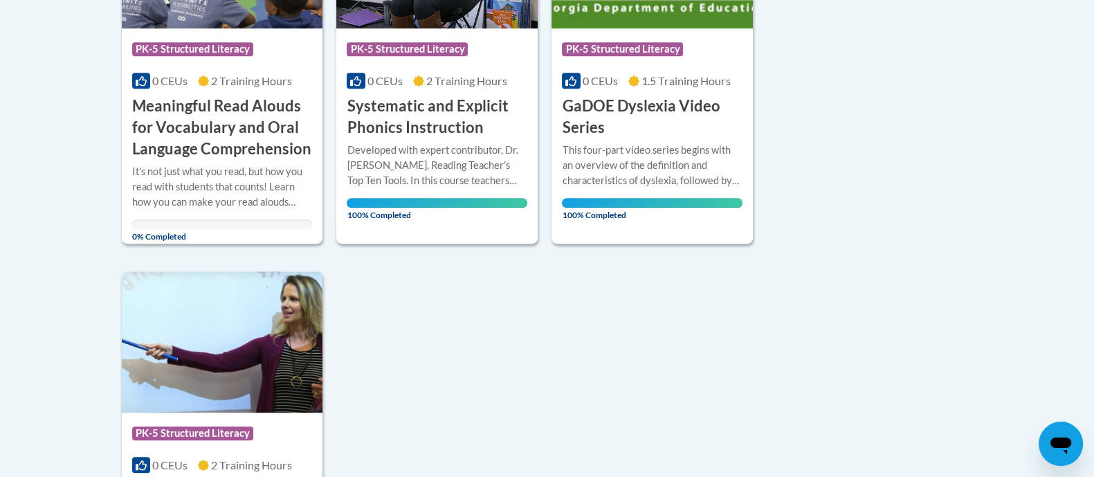
scroll to position [1172, 0]
